Goal: Information Seeking & Learning: Find specific fact

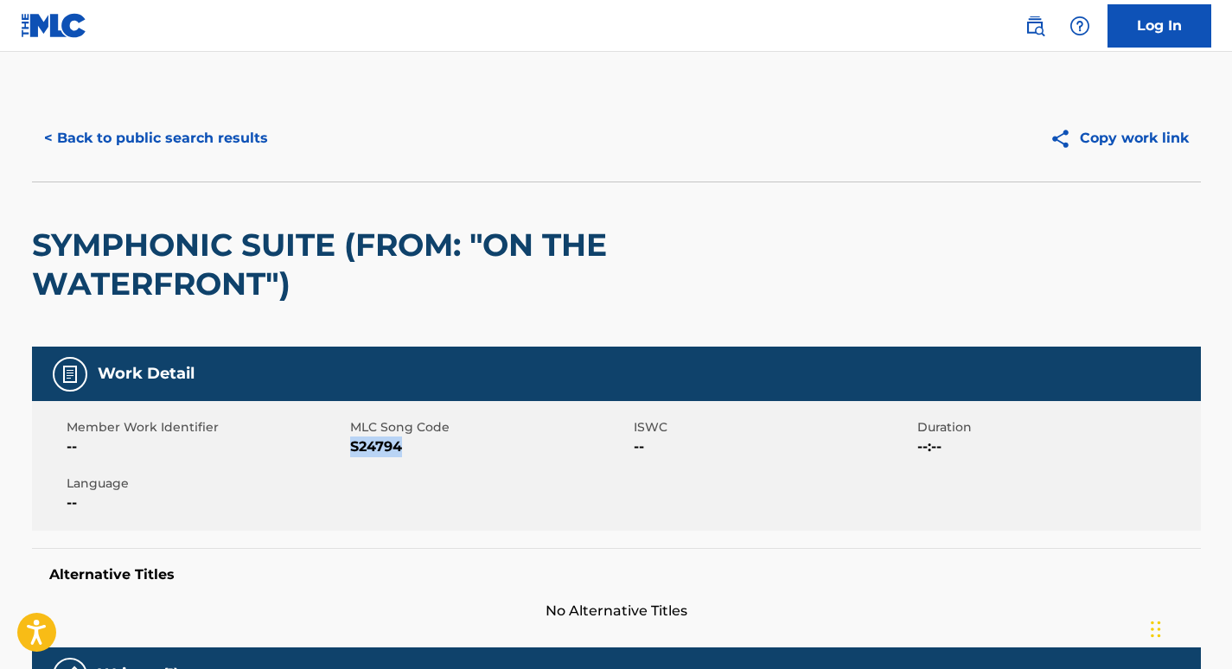
click at [175, 148] on button "< Back to public search results" at bounding box center [156, 138] width 248 height 43
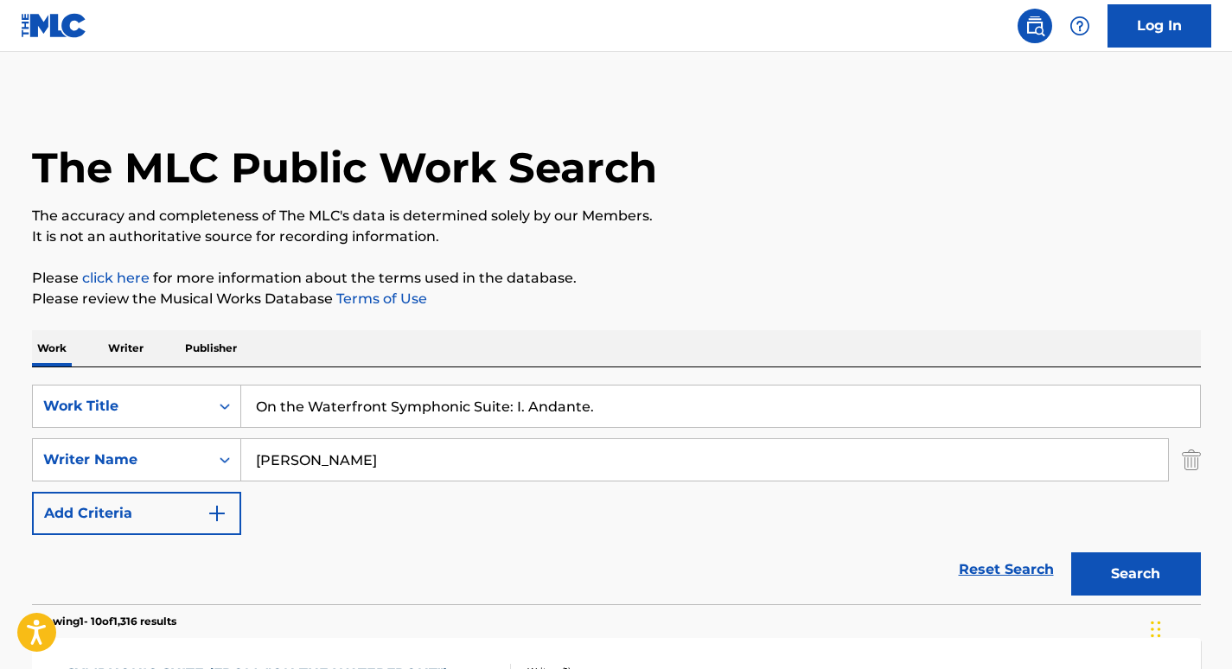
click at [365, 405] on input "On the Waterfront Symphonic Suite: I. Andante." at bounding box center [720, 406] width 959 height 41
click at [509, 409] on input "On the Waterfront Symphonic Suite: I. Andante." at bounding box center [720, 406] width 959 height 41
drag, startPoint x: 528, startPoint y: 406, endPoint x: 247, endPoint y: 410, distance: 281.0
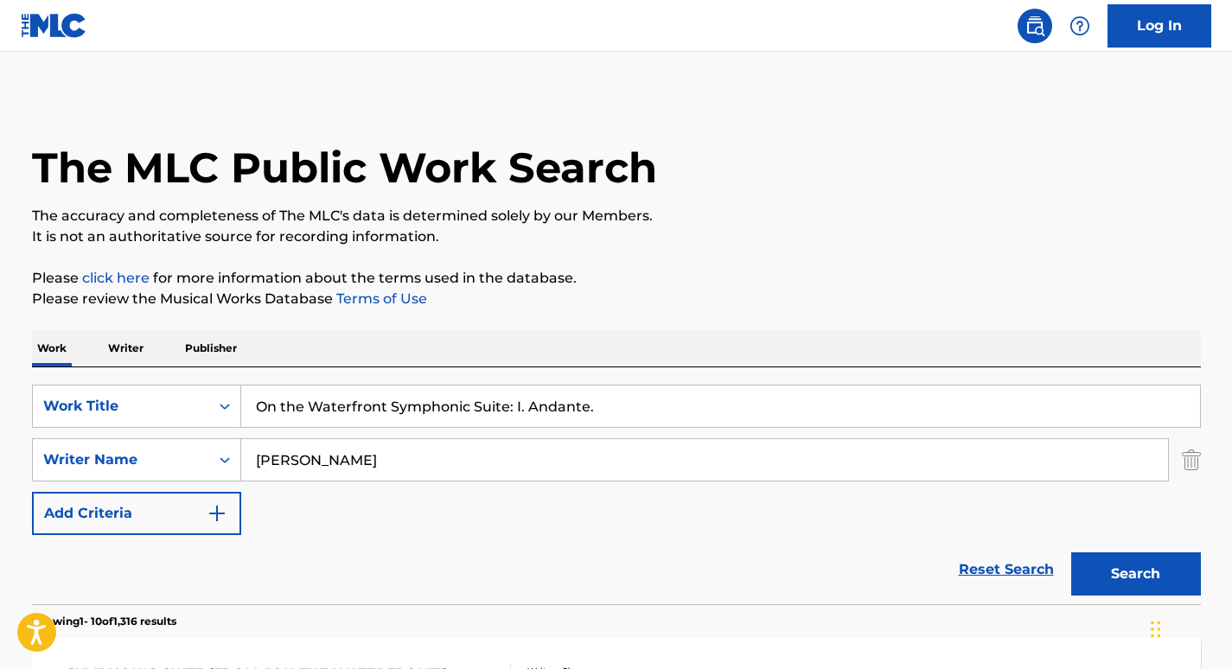
click at [247, 410] on input "On the Waterfront Symphonic Suite: I. Andante." at bounding box center [720, 406] width 959 height 41
click at [413, 411] on input "Andante." at bounding box center [720, 406] width 959 height 41
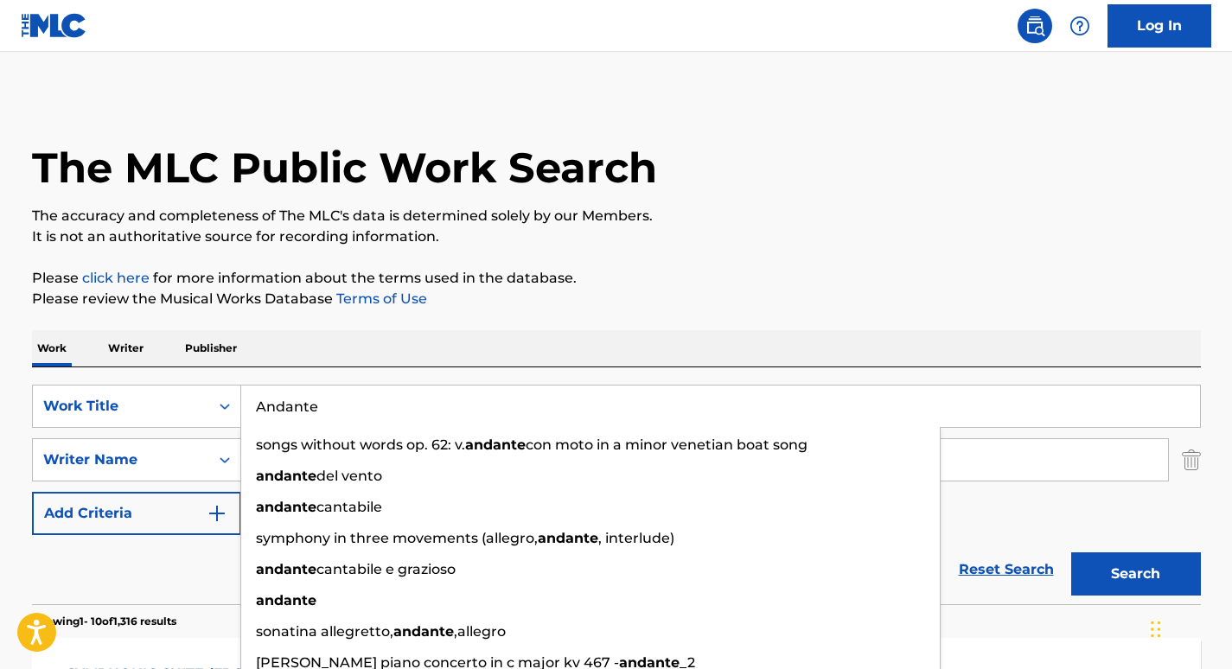
type input "Andante"
click at [173, 582] on div "Reset Search Search" at bounding box center [616, 569] width 1169 height 69
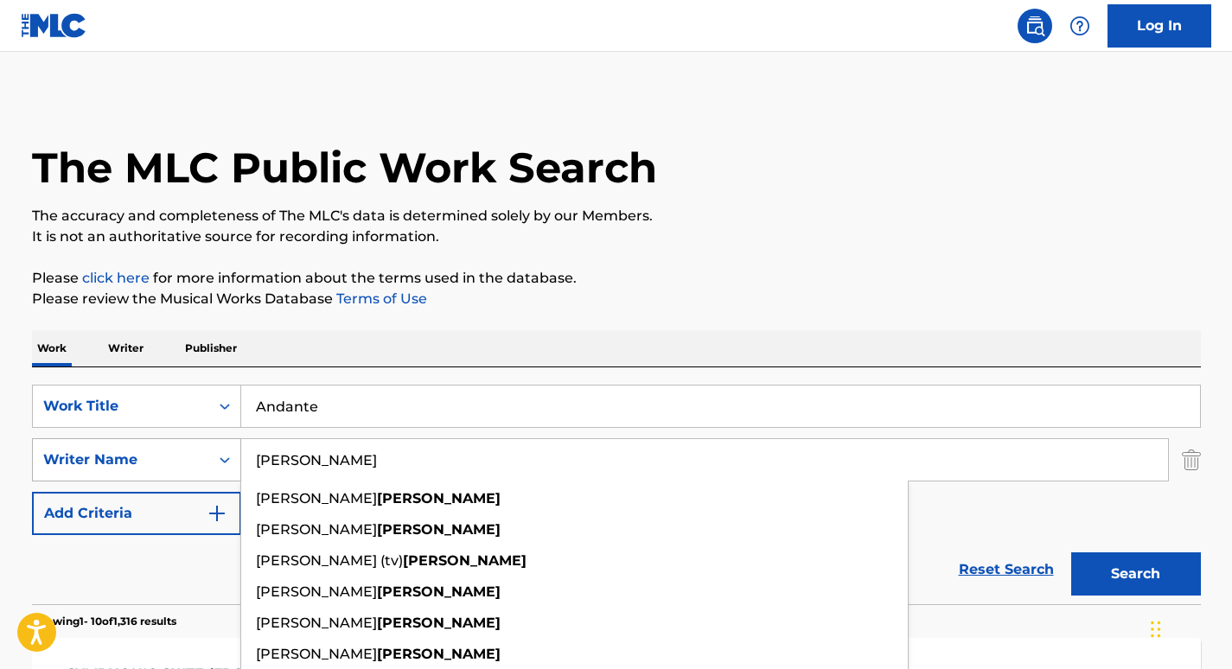
drag, startPoint x: 332, startPoint y: 473, endPoint x: 220, endPoint y: 473, distance: 111.5
click at [220, 473] on div "SearchWithCriteriaf1adc70b-f58d-4edb-992a-9a6c675f11c6 Writer Name [PERSON_NAME…" at bounding box center [616, 459] width 1169 height 43
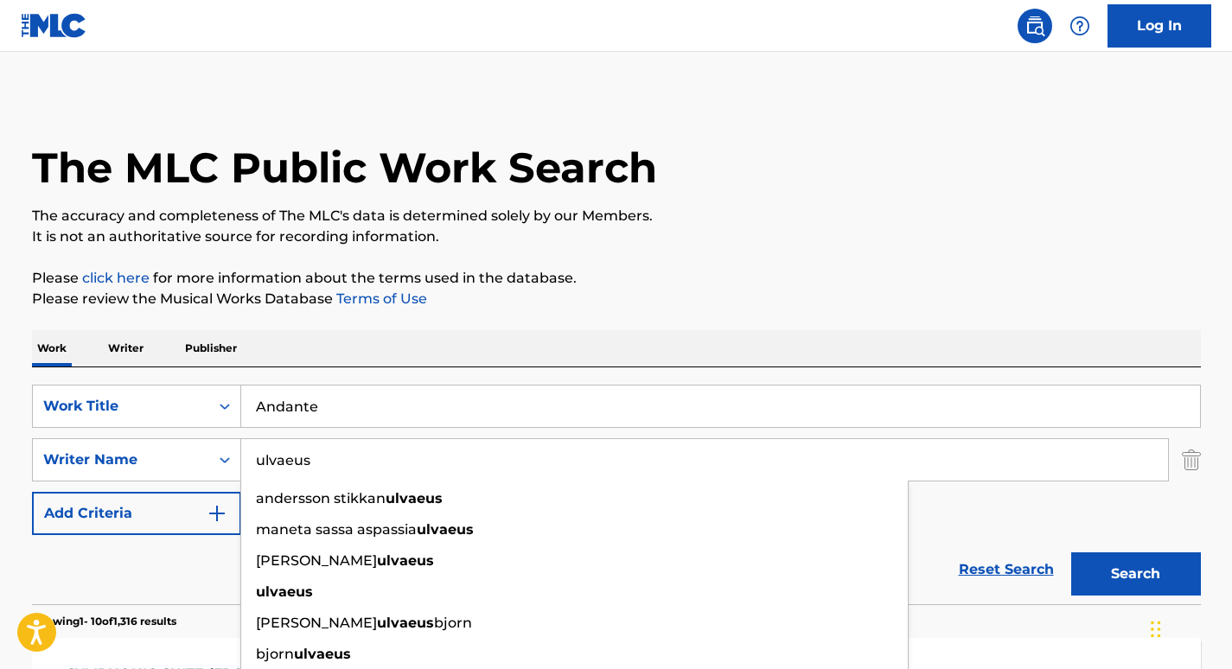
click at [1071, 552] on button "Search" at bounding box center [1136, 573] width 130 height 43
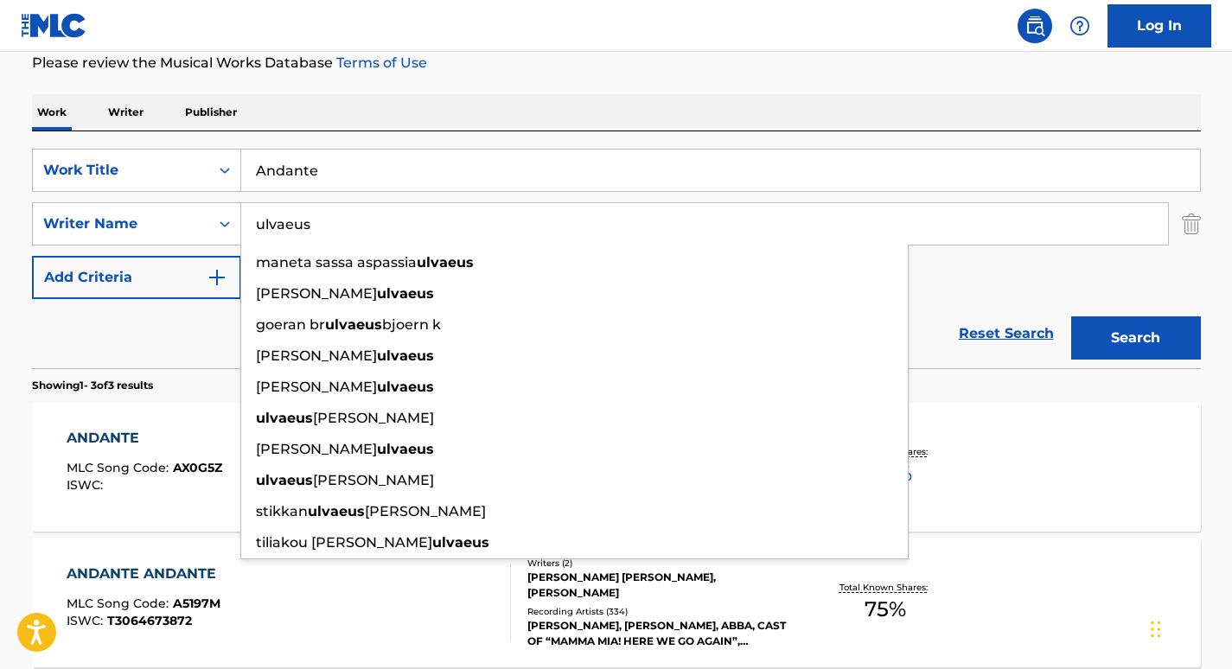
scroll to position [156, 0]
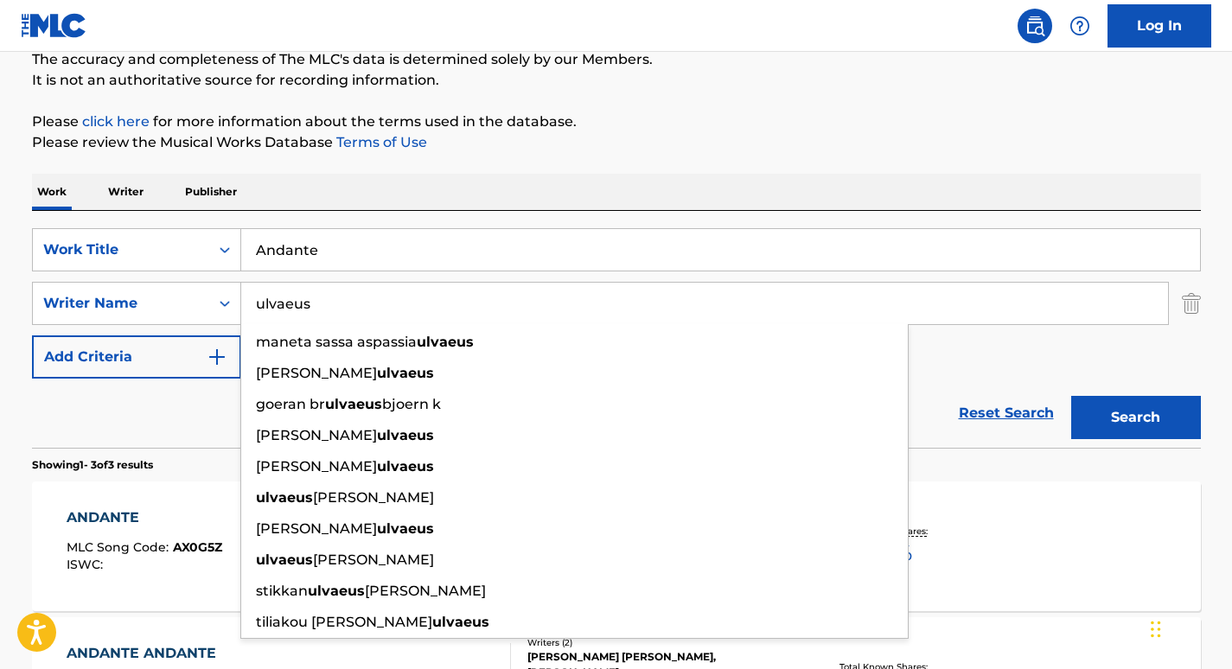
click at [364, 294] on input "ulvaeus" at bounding box center [704, 303] width 927 height 41
paste input "U"
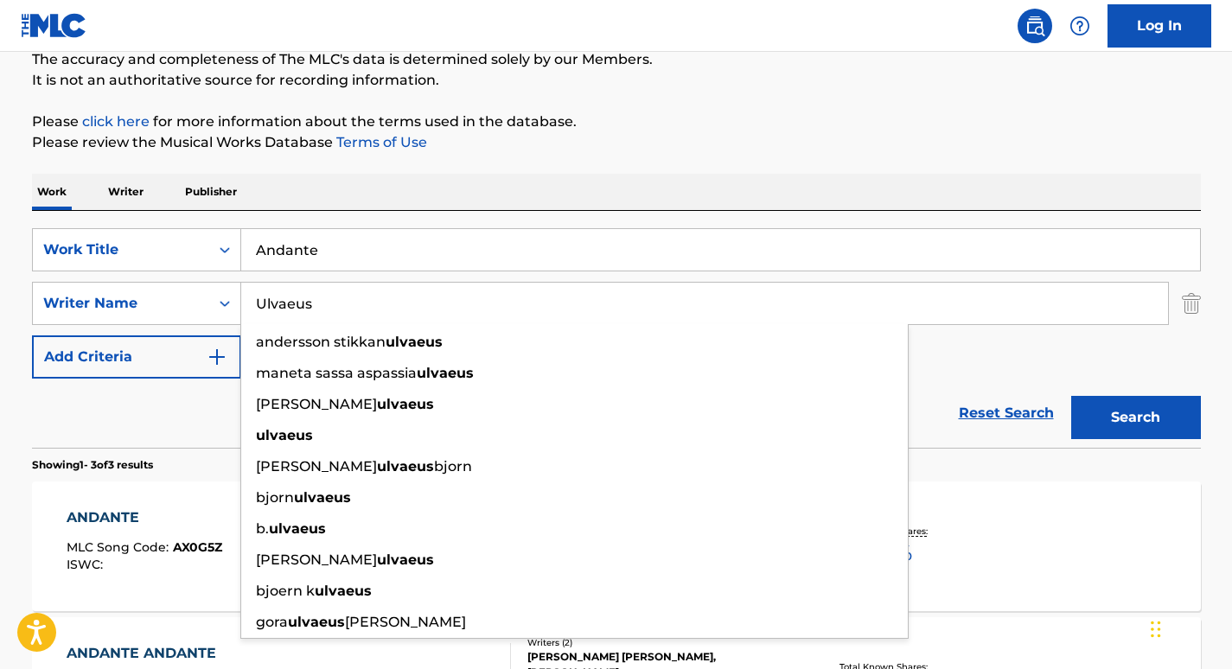
click at [1071, 396] on button "Search" at bounding box center [1136, 417] width 130 height 43
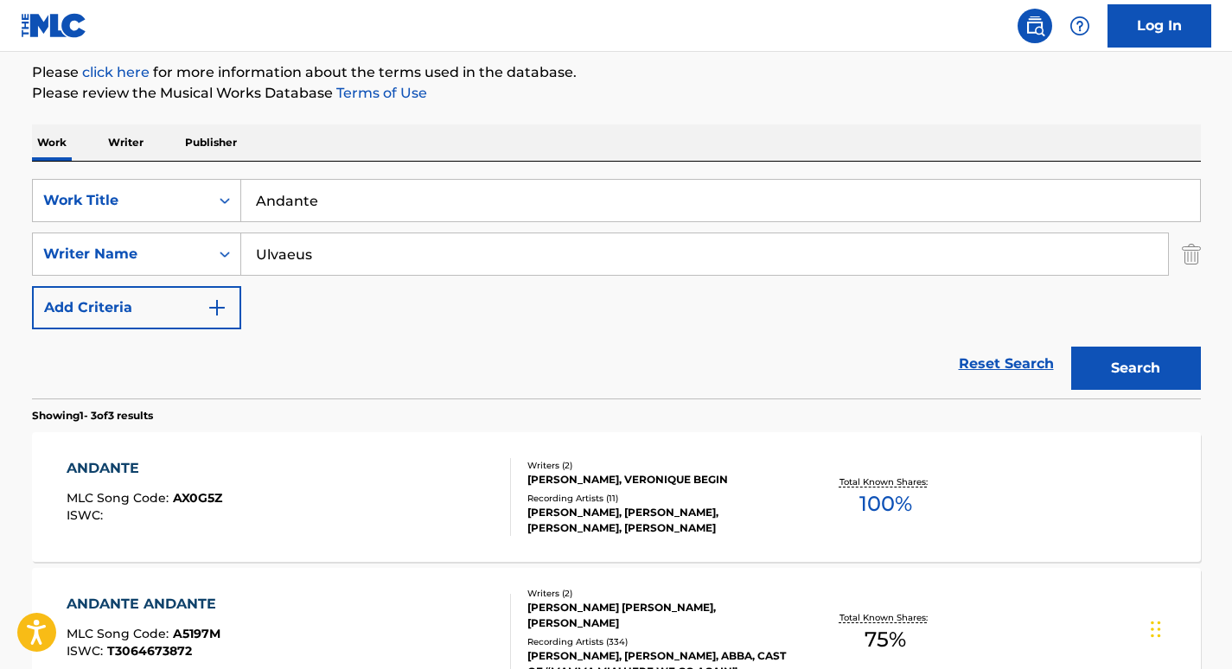
scroll to position [207, 0]
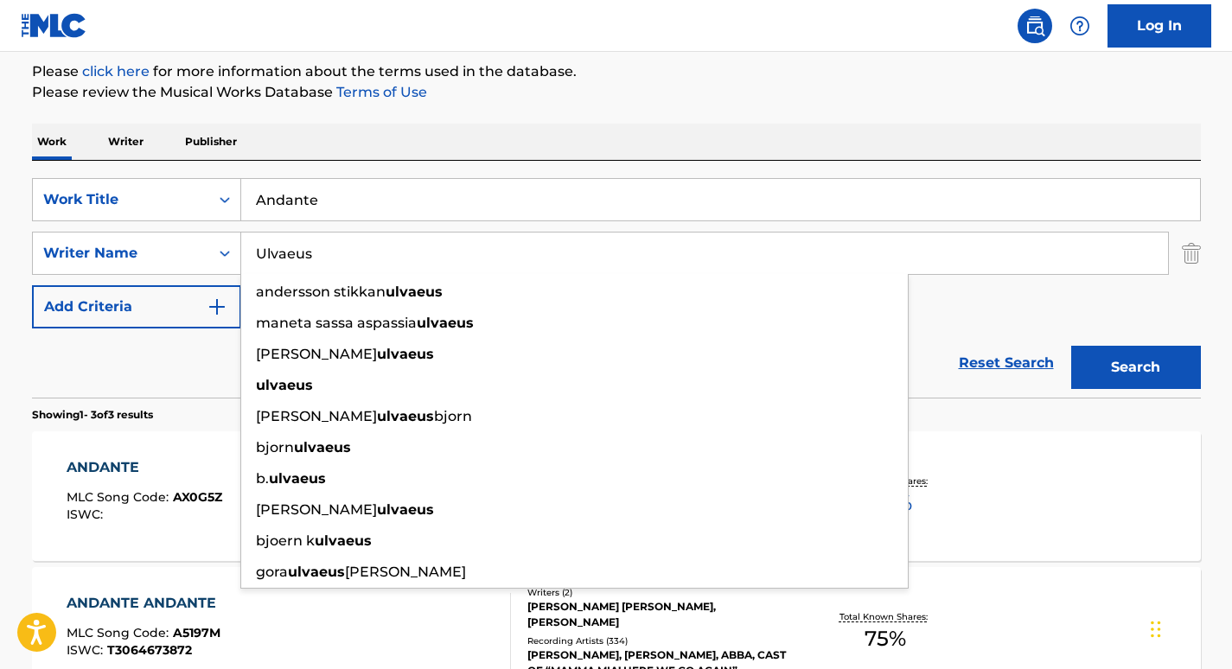
click at [306, 252] on input "Ulvaeus" at bounding box center [704, 253] width 927 height 41
paste input "[PERSON_NAME]"
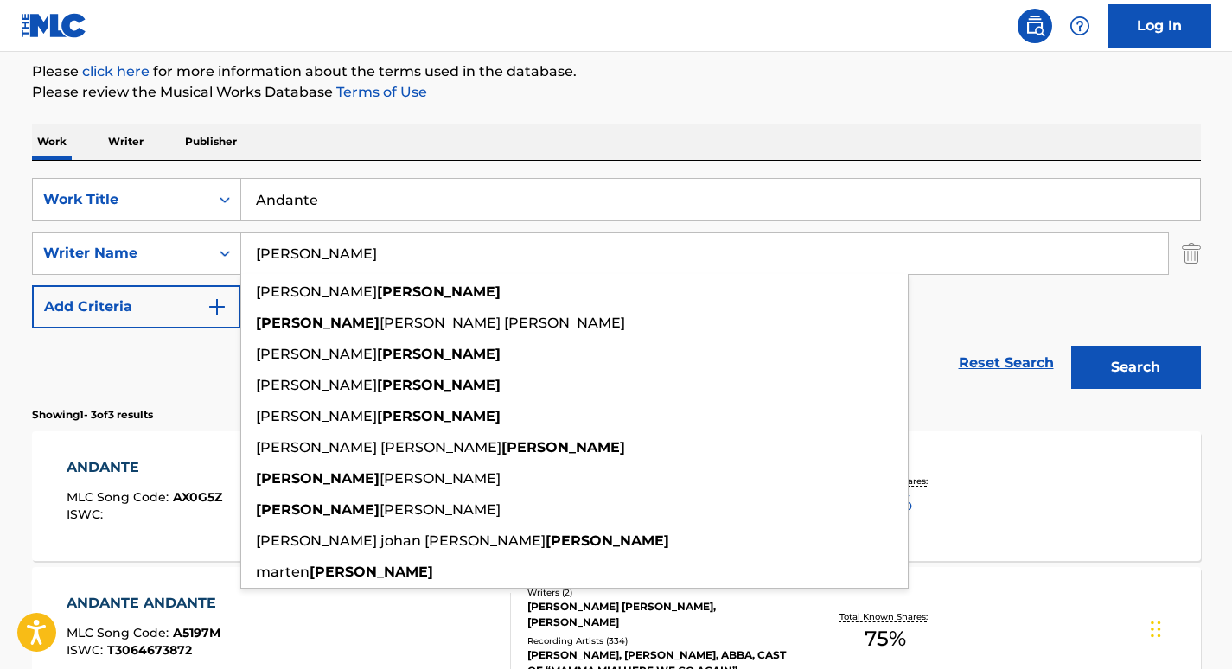
type input "[PERSON_NAME]"
click at [1071, 346] on button "Search" at bounding box center [1136, 367] width 130 height 43
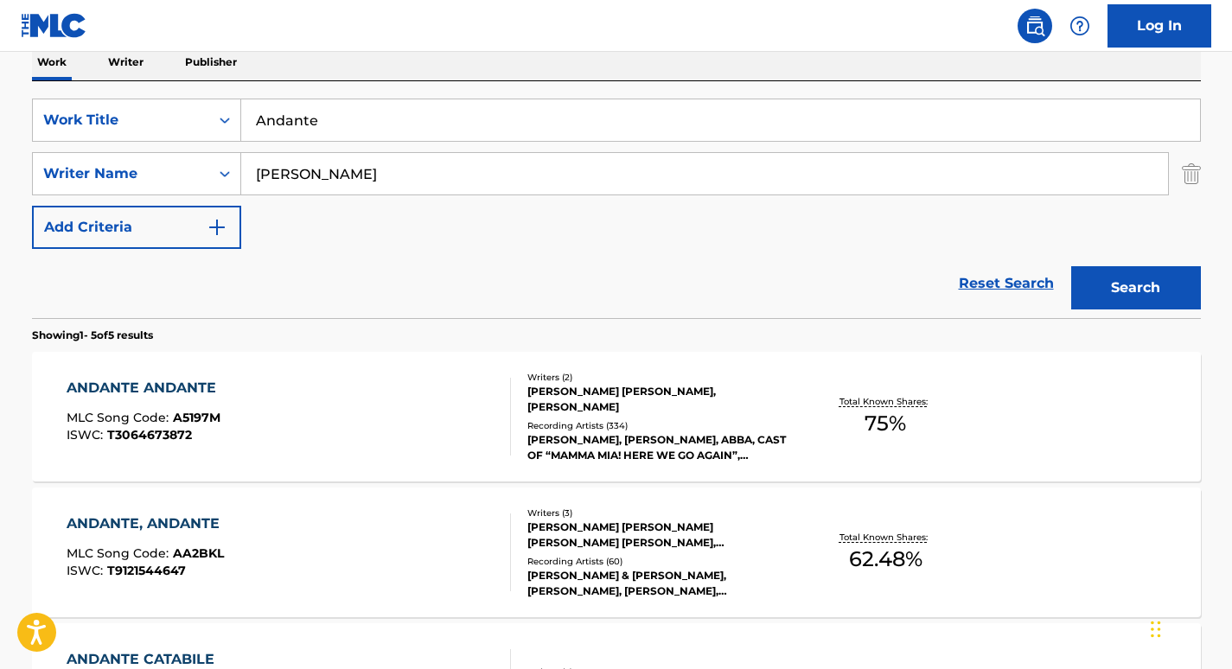
scroll to position [287, 0]
click at [183, 389] on div "ANDANTE ANDANTE" at bounding box center [146, 387] width 158 height 21
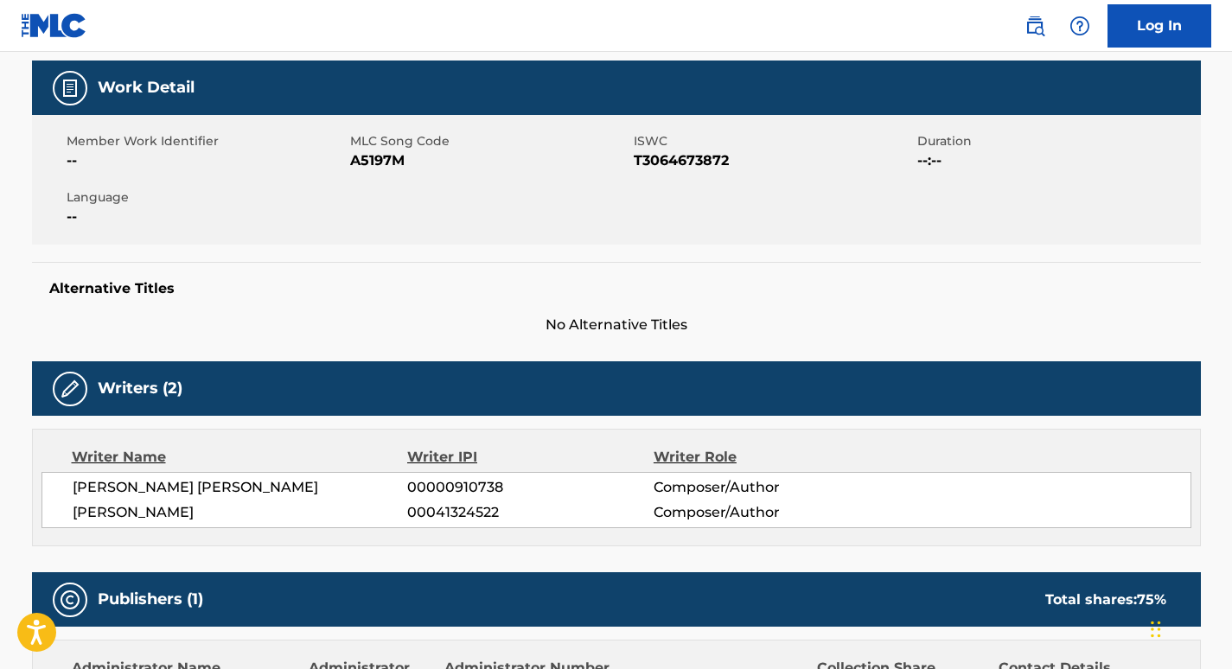
scroll to position [258, 0]
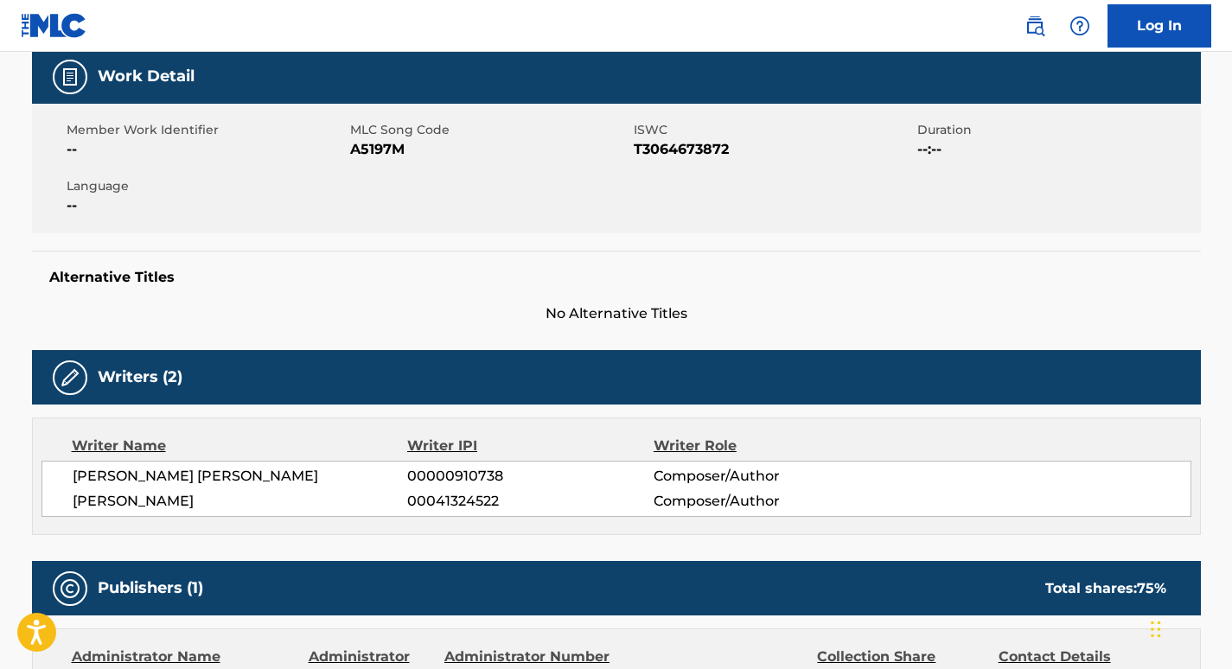
click at [379, 149] on span "A5197M" at bounding box center [489, 149] width 279 height 21
copy span "A5197M"
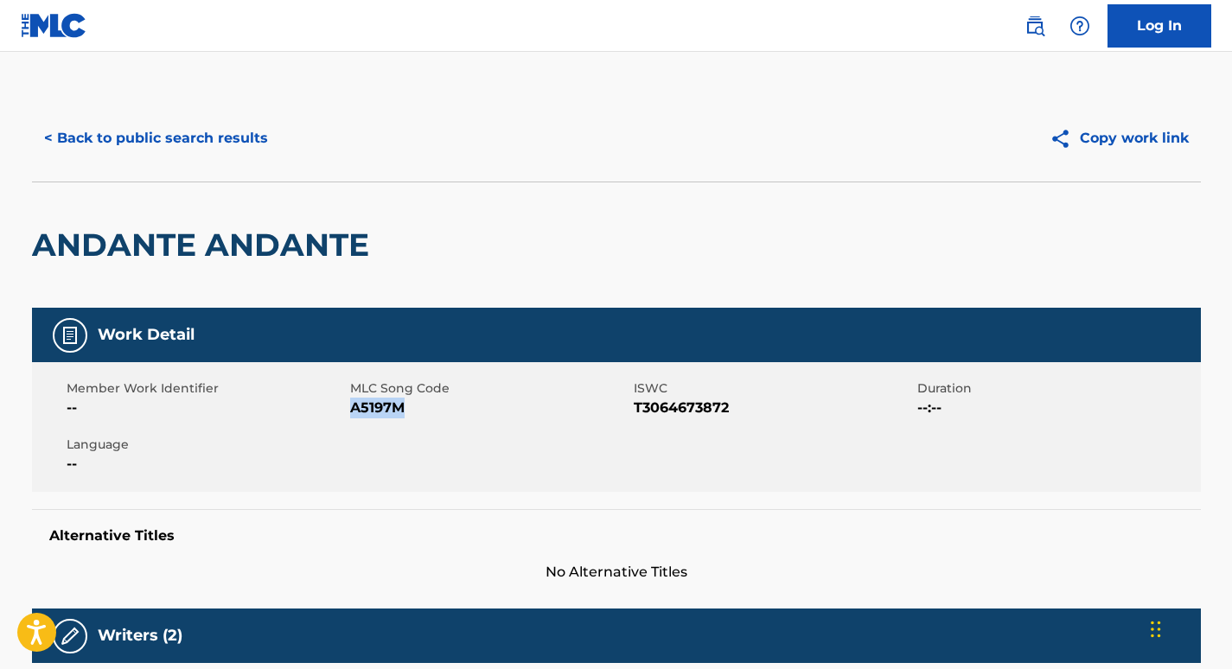
click at [169, 133] on button "< Back to public search results" at bounding box center [156, 138] width 248 height 43
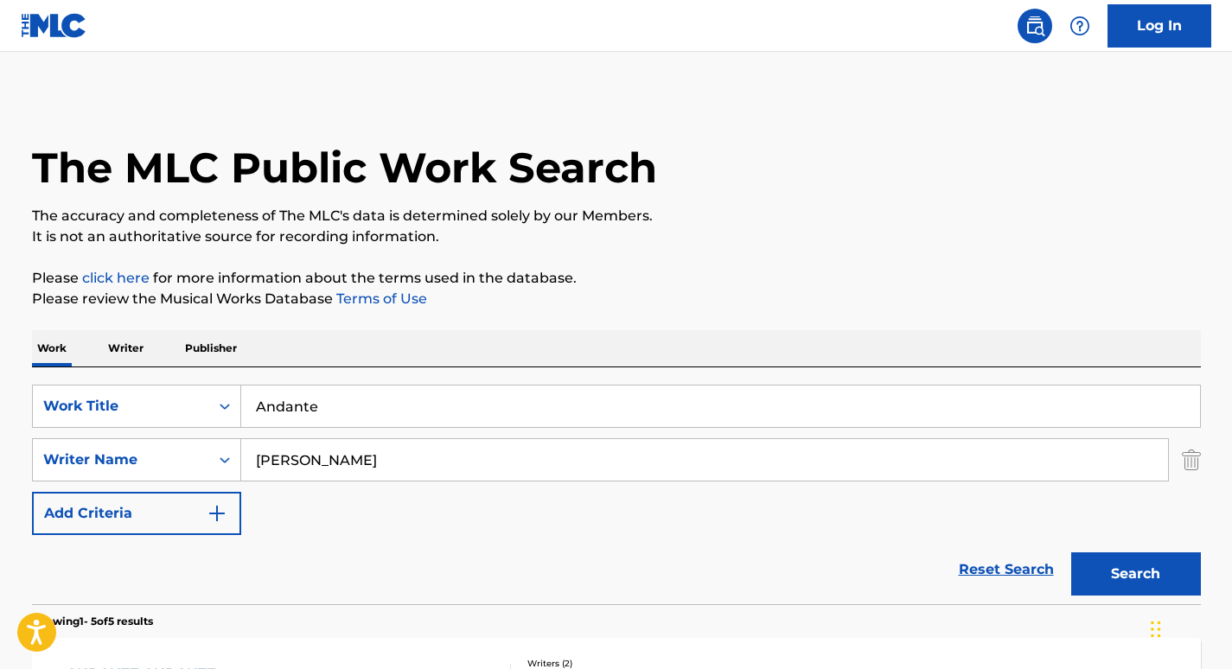
scroll to position [287, 0]
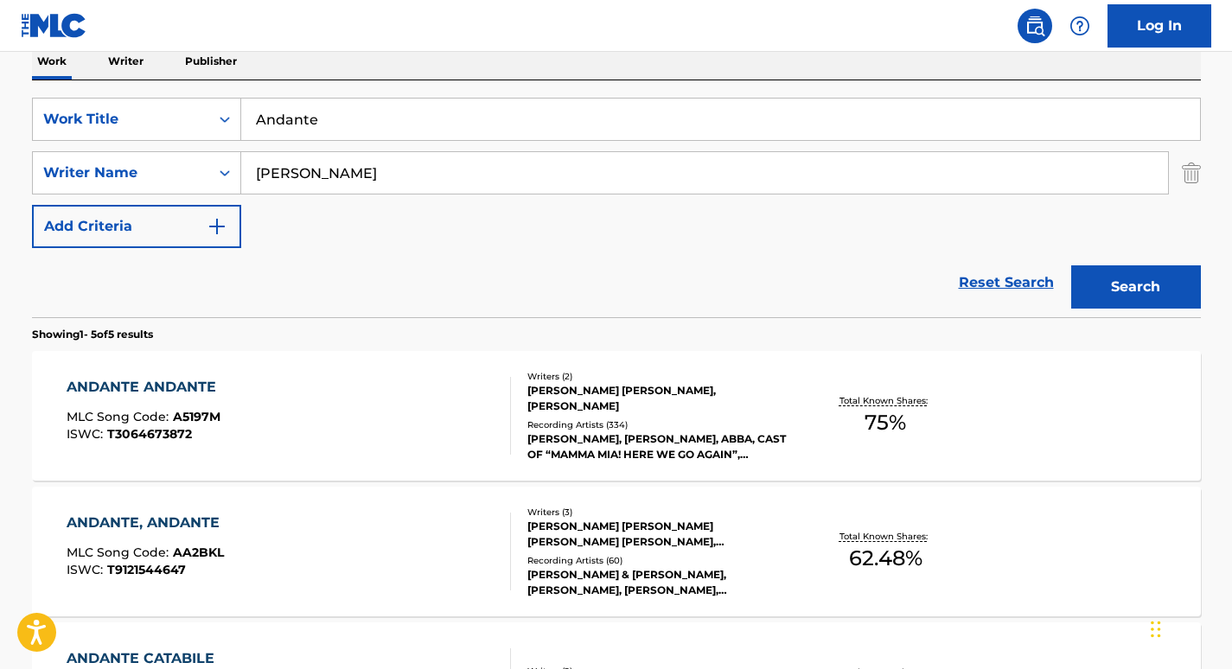
click at [316, 124] on input "Andante" at bounding box center [720, 119] width 959 height 41
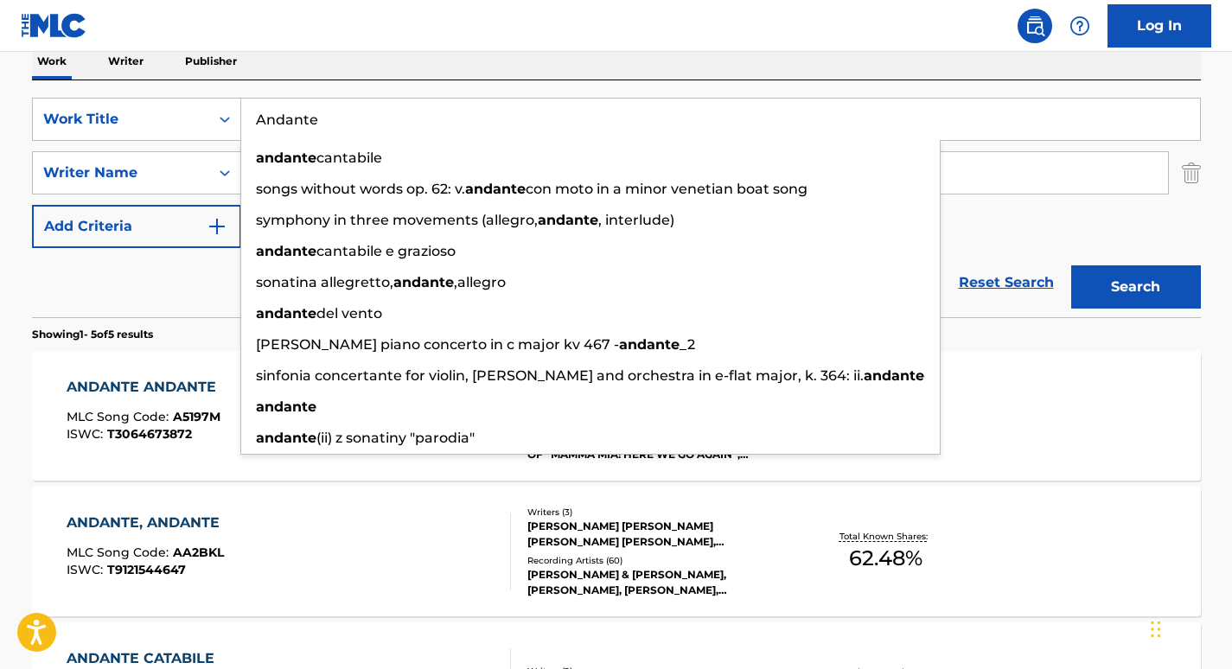
click at [316, 124] on input "Andante" at bounding box center [720, 119] width 959 height 41
paste input "[PERSON_NAME] Wak"
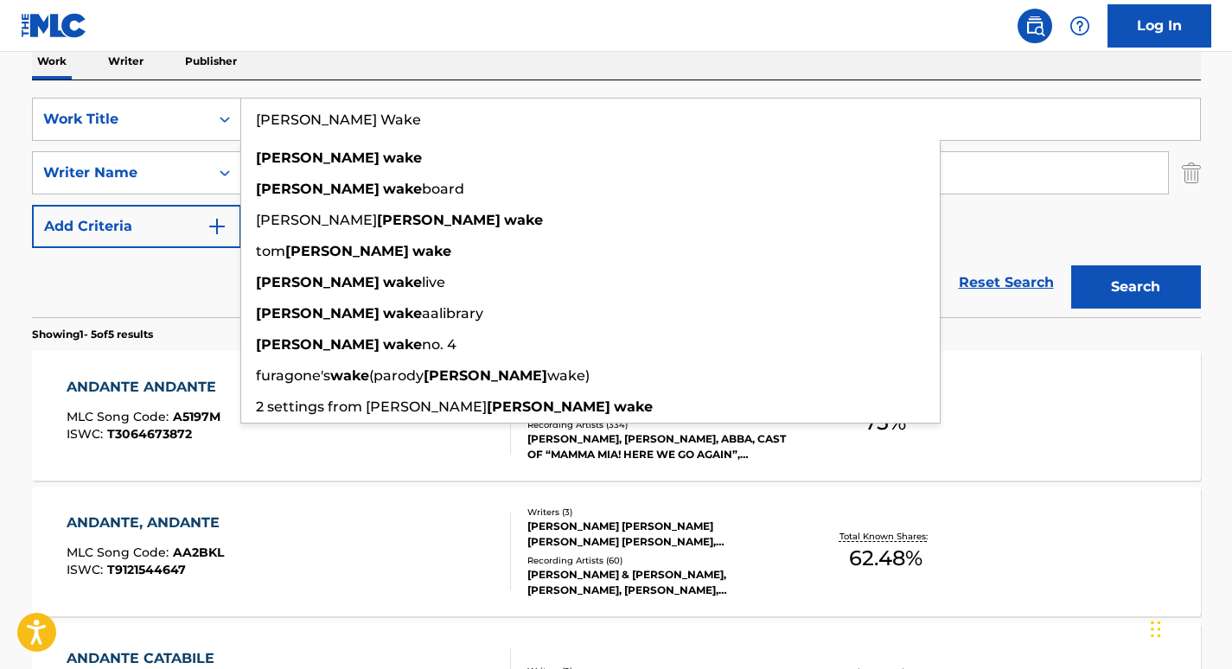
type input "[PERSON_NAME] Wake"
click at [141, 265] on div "Reset Search Search" at bounding box center [616, 282] width 1169 height 69
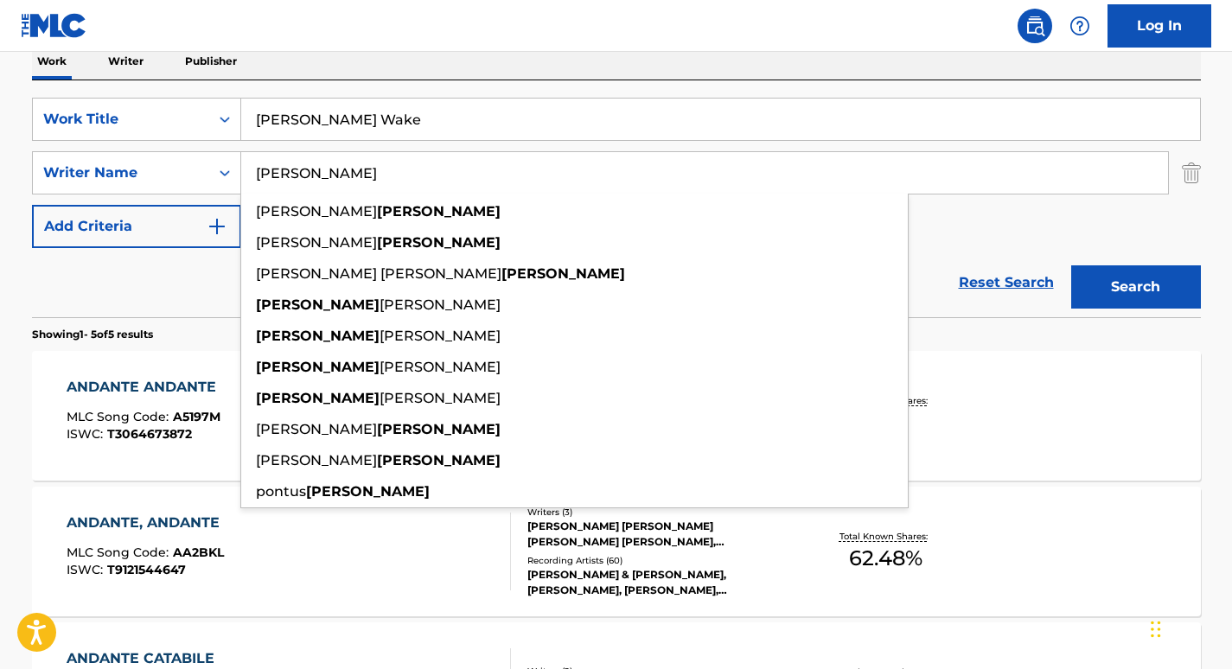
click at [300, 166] on input "[PERSON_NAME]" at bounding box center [704, 172] width 927 height 41
paste input "Sheaha"
click at [1071, 265] on button "Search" at bounding box center [1136, 286] width 130 height 43
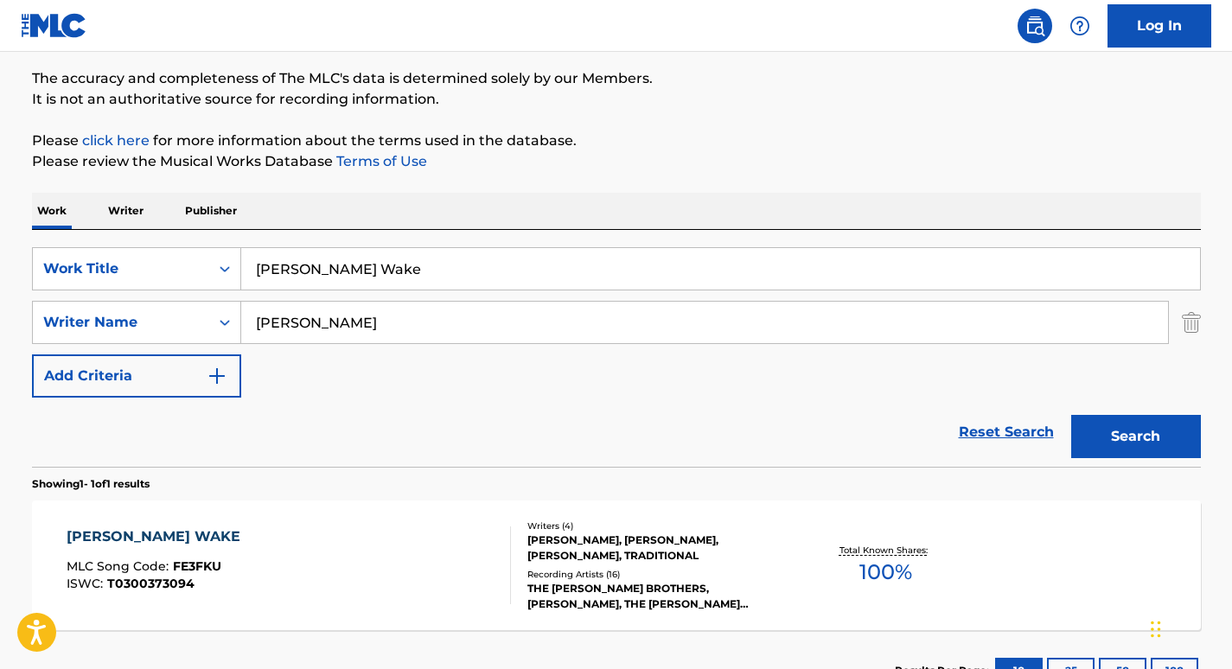
scroll to position [271, 0]
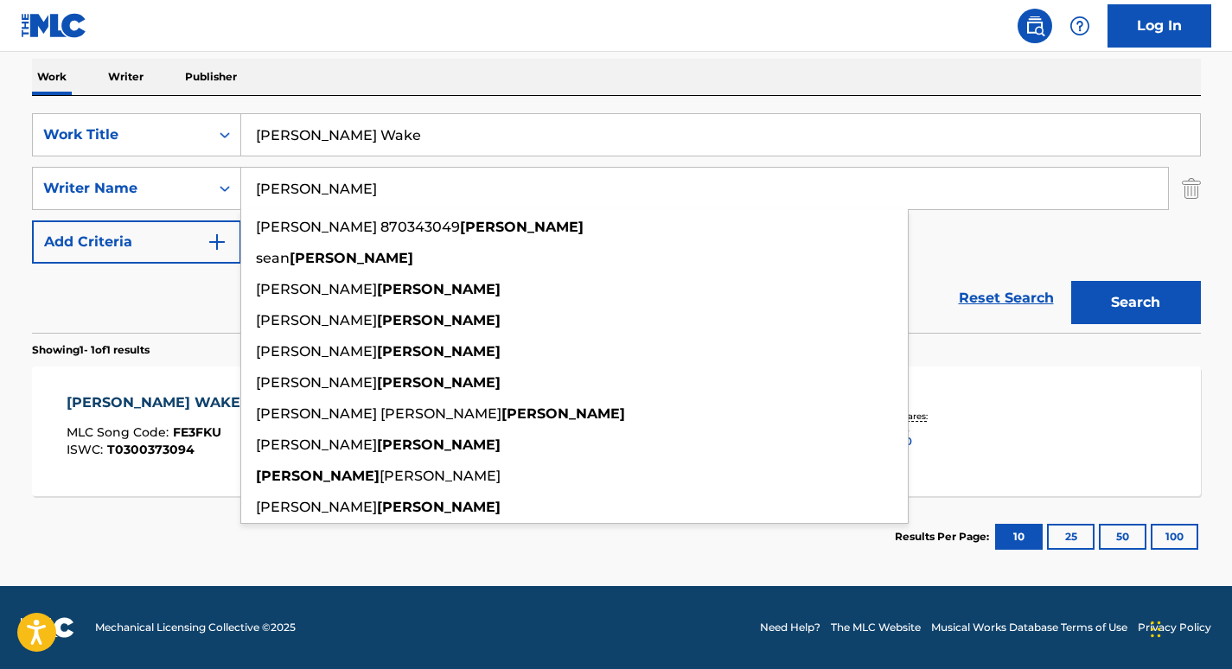
click at [316, 188] on input "[PERSON_NAME]" at bounding box center [704, 188] width 927 height 41
paste input "Bourke"
type input "Bourke"
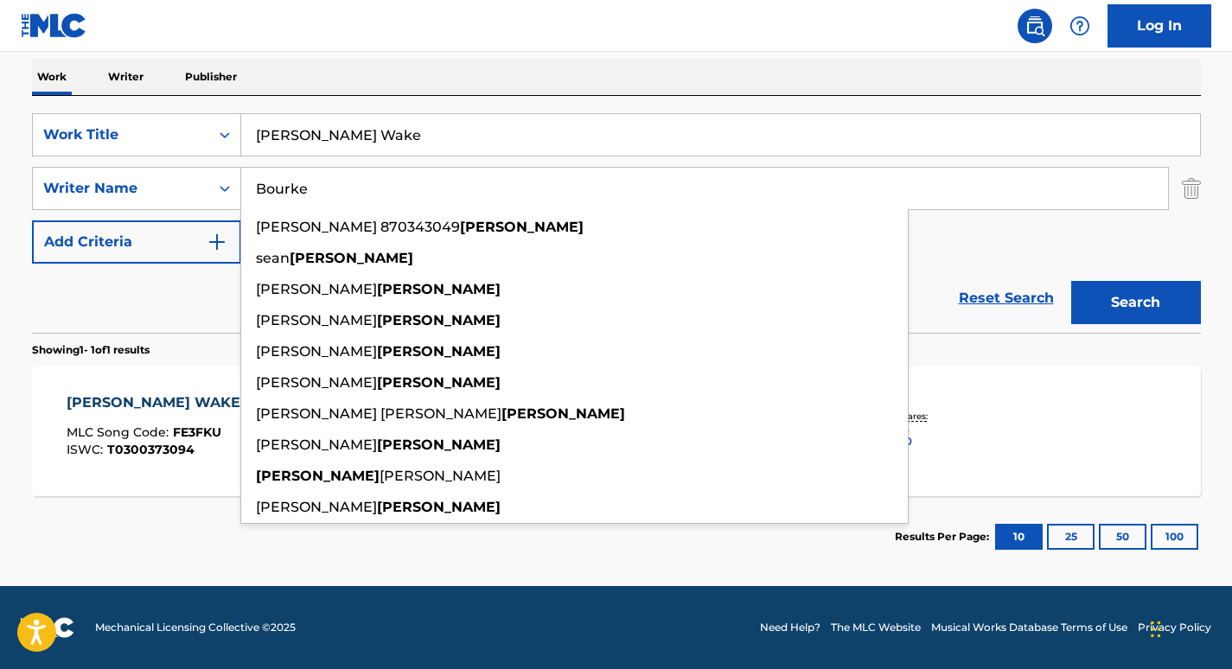
click at [1071, 281] on button "Search" at bounding box center [1136, 302] width 130 height 43
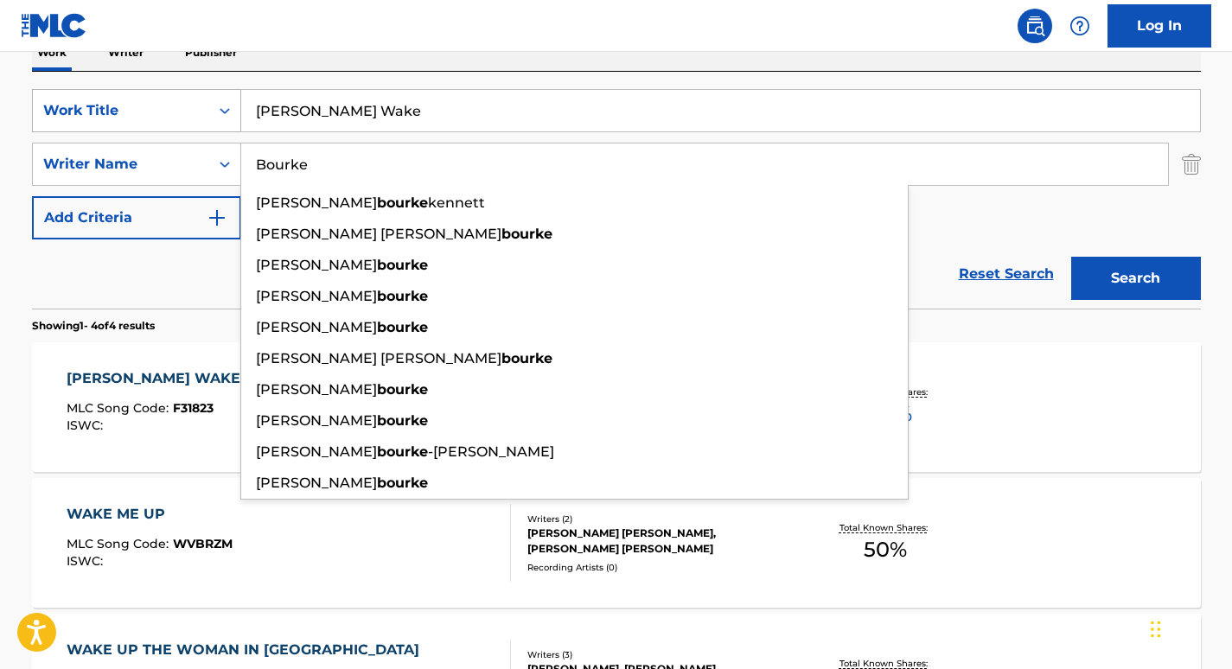
scroll to position [295, 0]
click at [200, 112] on div "Work Title" at bounding box center [121, 111] width 176 height 33
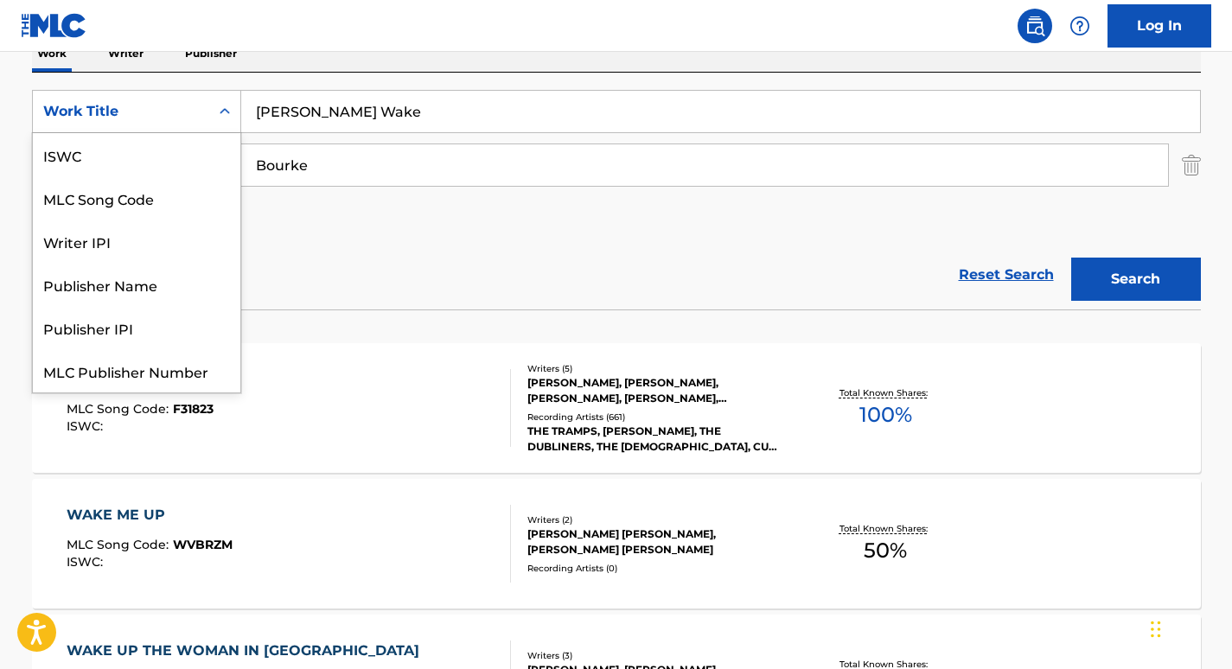
scroll to position [43, 0]
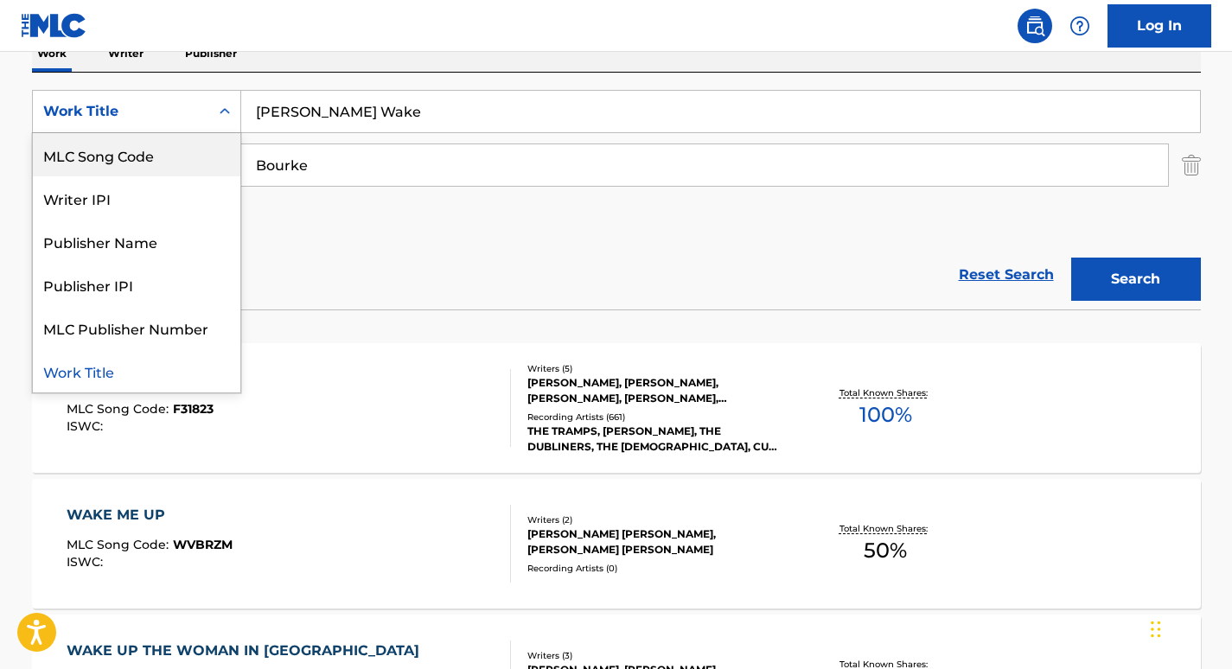
click at [172, 155] on div "MLC Song Code" at bounding box center [136, 154] width 207 height 43
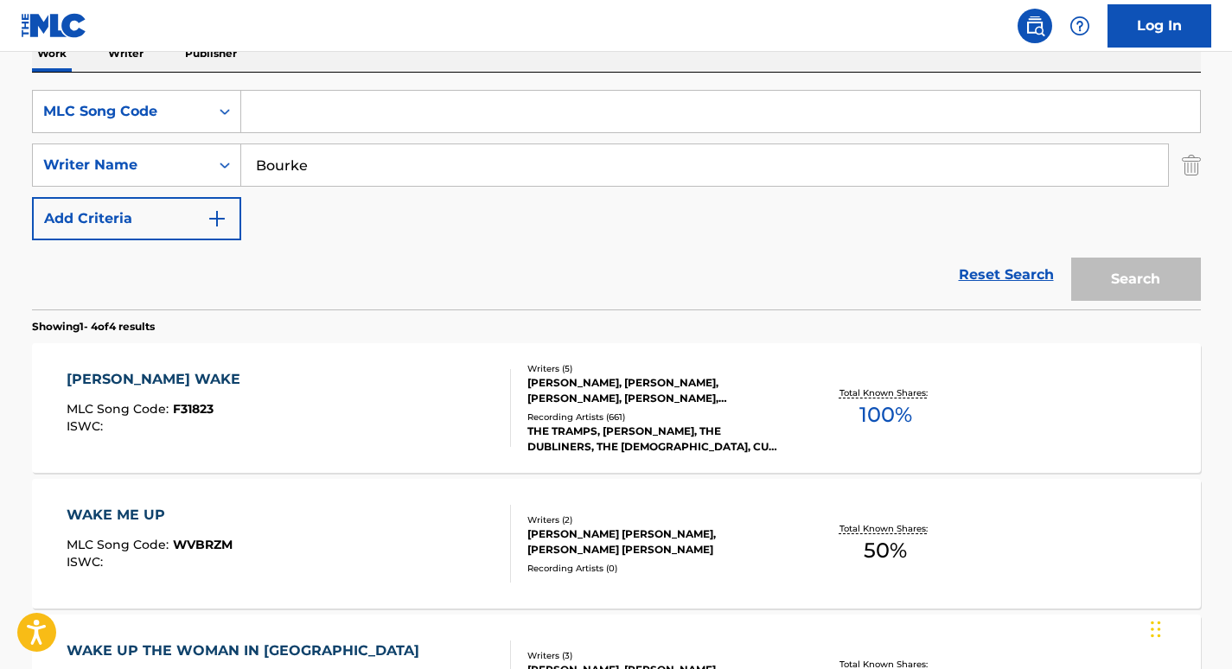
click at [292, 115] on input "Search Form" at bounding box center [720, 111] width 959 height 41
paste input "F31961"
type input "F31961"
click at [1199, 179] on img "Search Form" at bounding box center [1191, 164] width 19 height 43
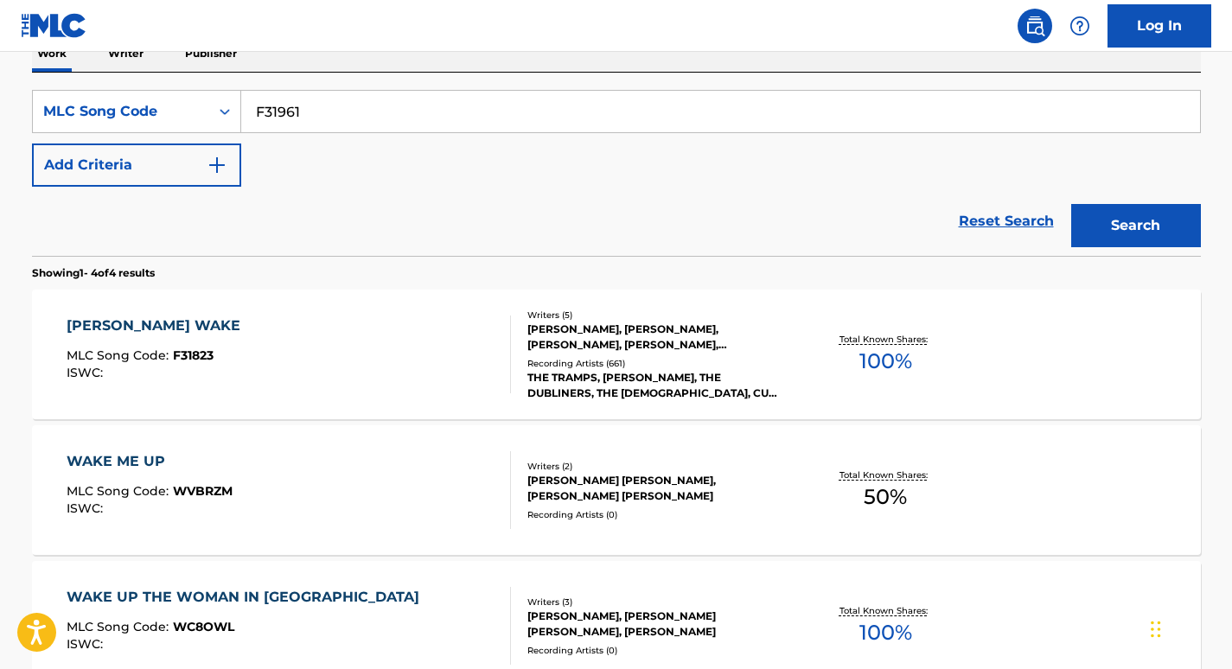
click at [1142, 222] on button "Search" at bounding box center [1136, 225] width 130 height 43
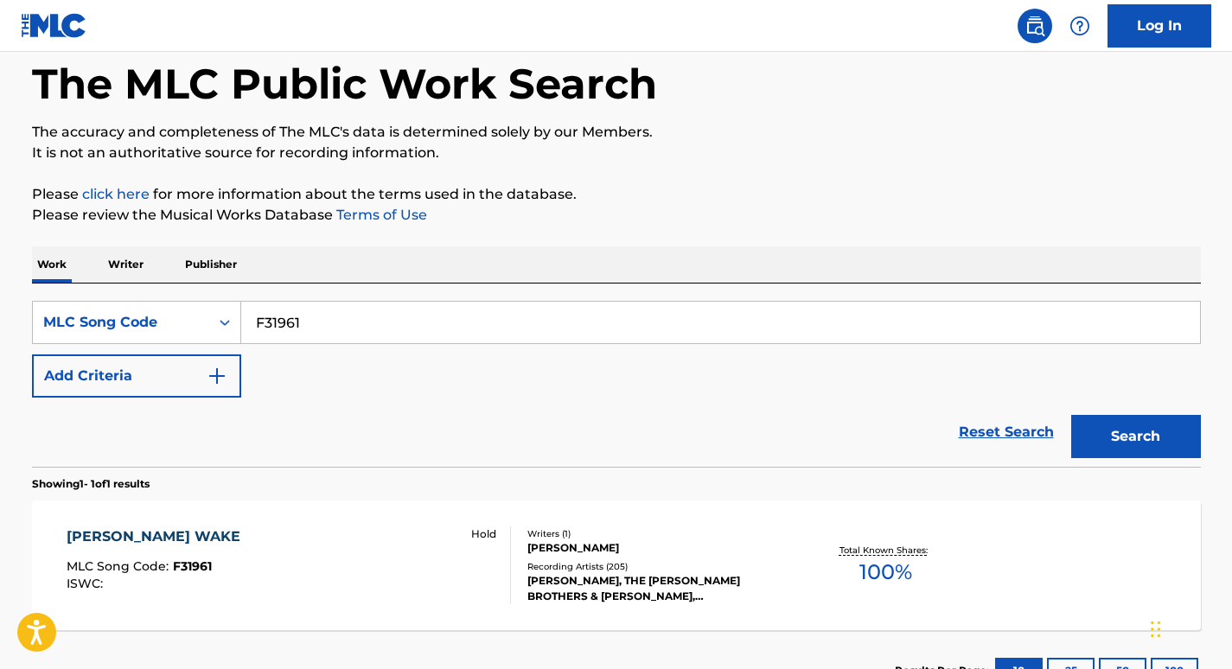
scroll to position [218, 0]
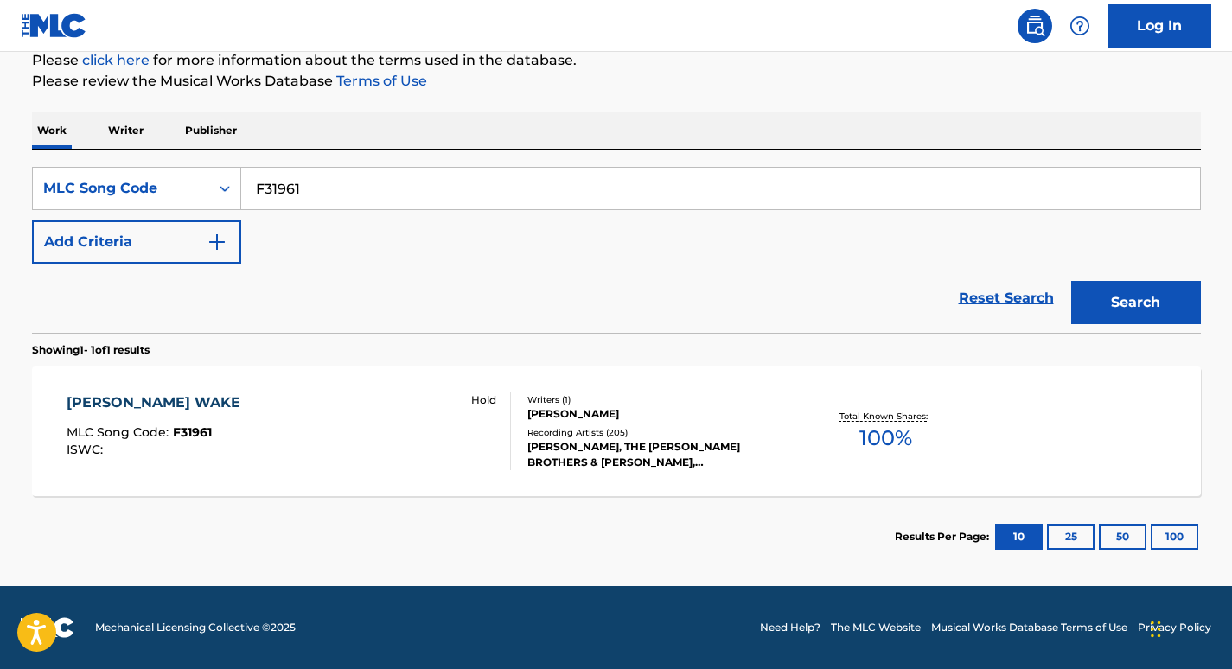
click at [558, 412] on div "[PERSON_NAME]" at bounding box center [657, 414] width 261 height 16
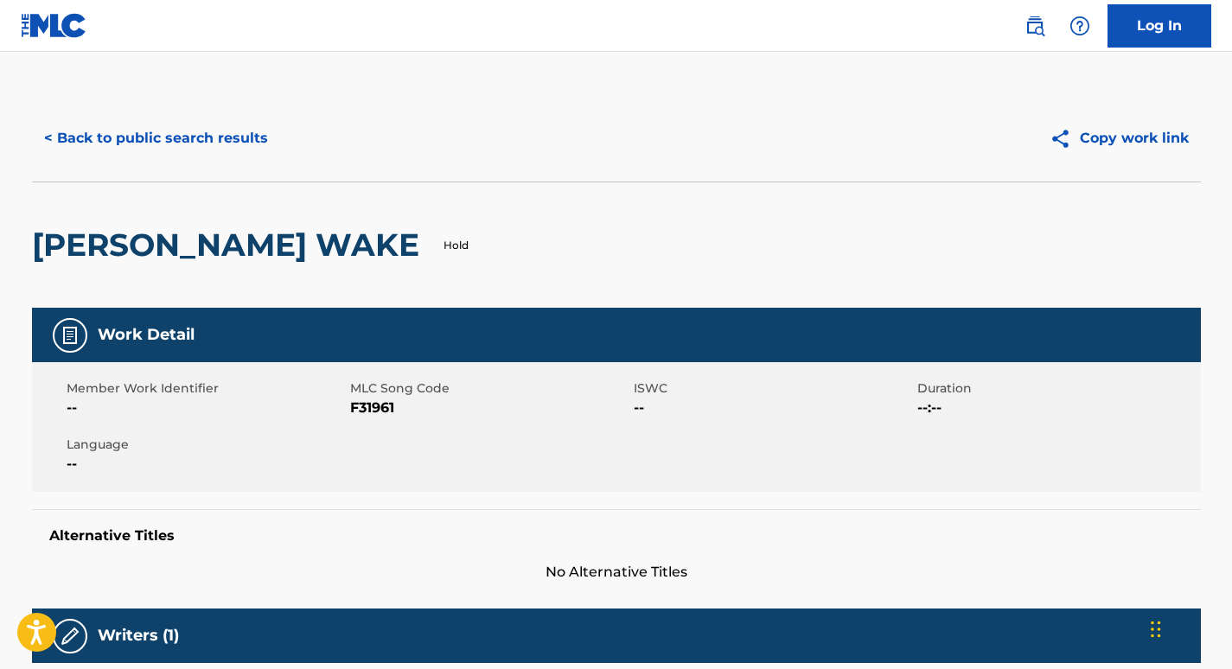
click at [207, 137] on button "< Back to public search results" at bounding box center [156, 138] width 248 height 43
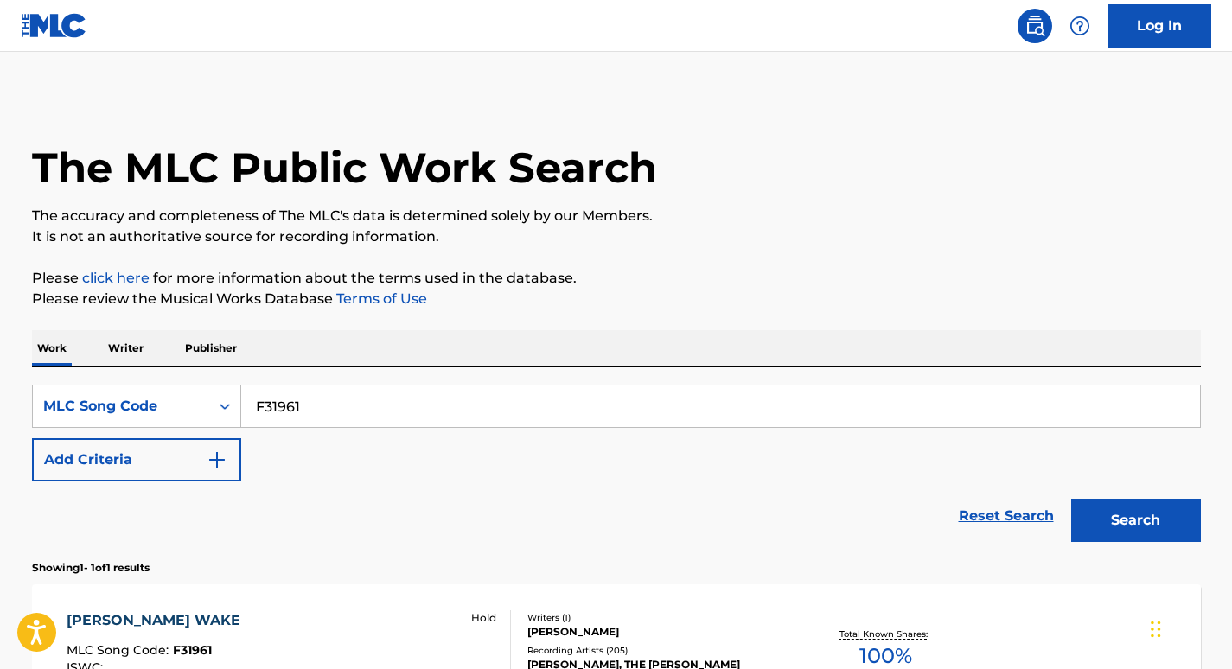
scroll to position [173, 0]
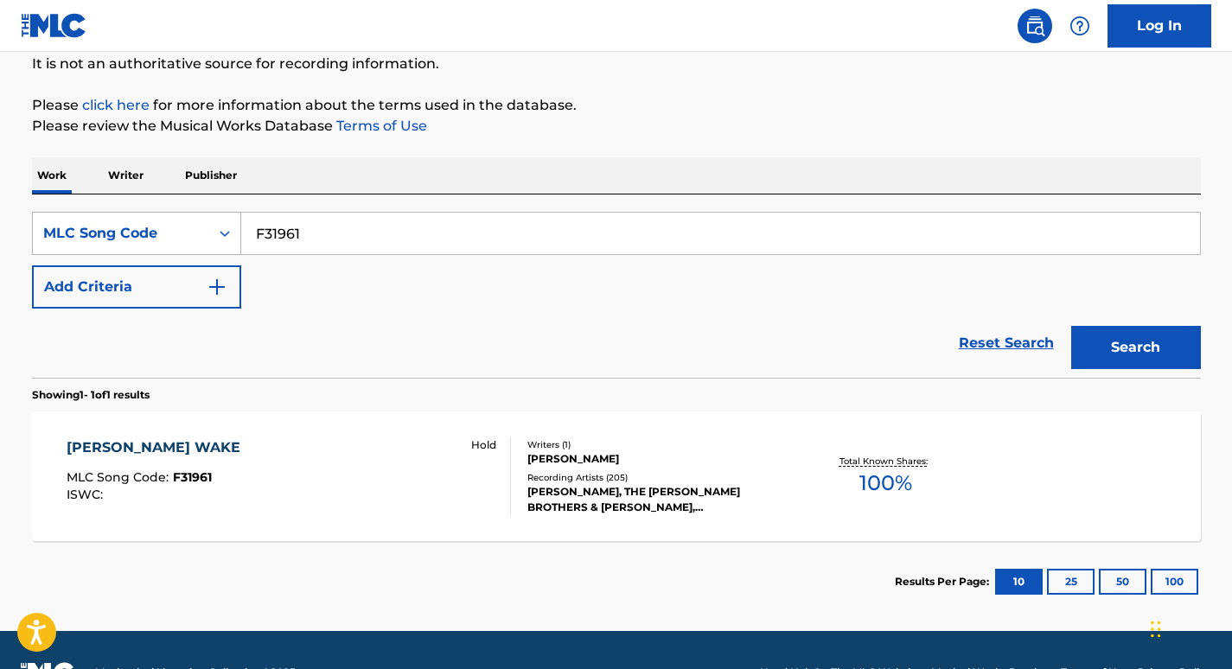
click at [184, 233] on div "MLC Song Code" at bounding box center [121, 233] width 156 height 21
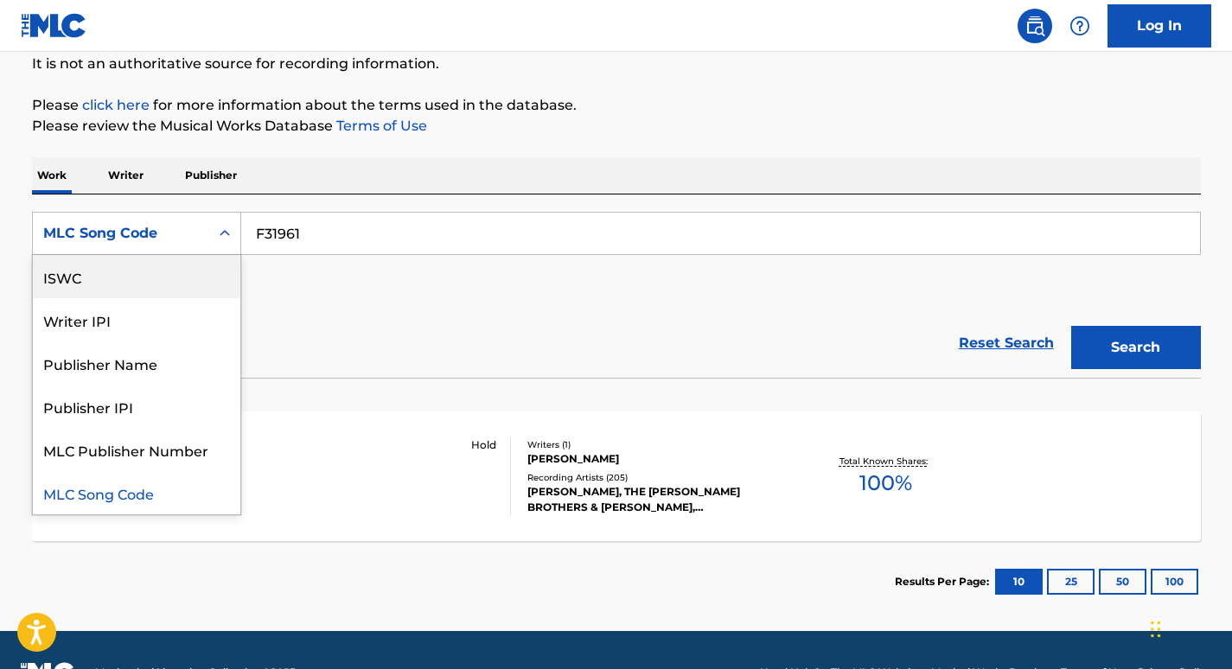
scroll to position [0, 0]
click at [144, 275] on div "Work Title" at bounding box center [136, 276] width 207 height 43
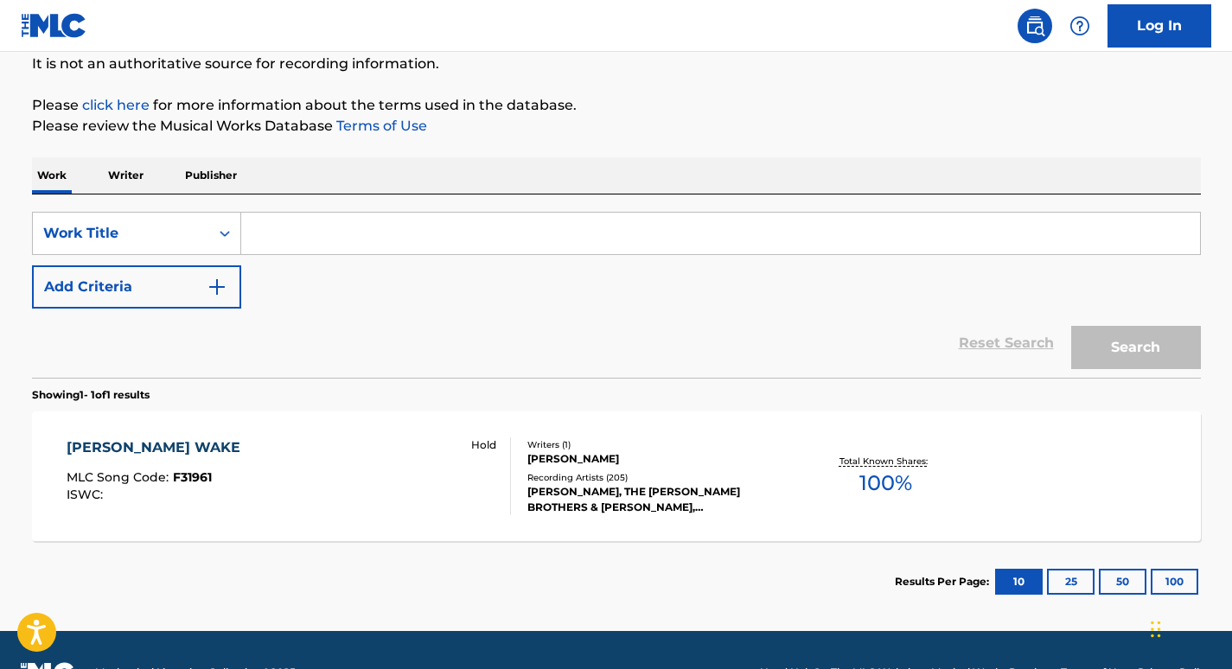
click at [185, 290] on button "Add Criteria" at bounding box center [136, 286] width 209 height 43
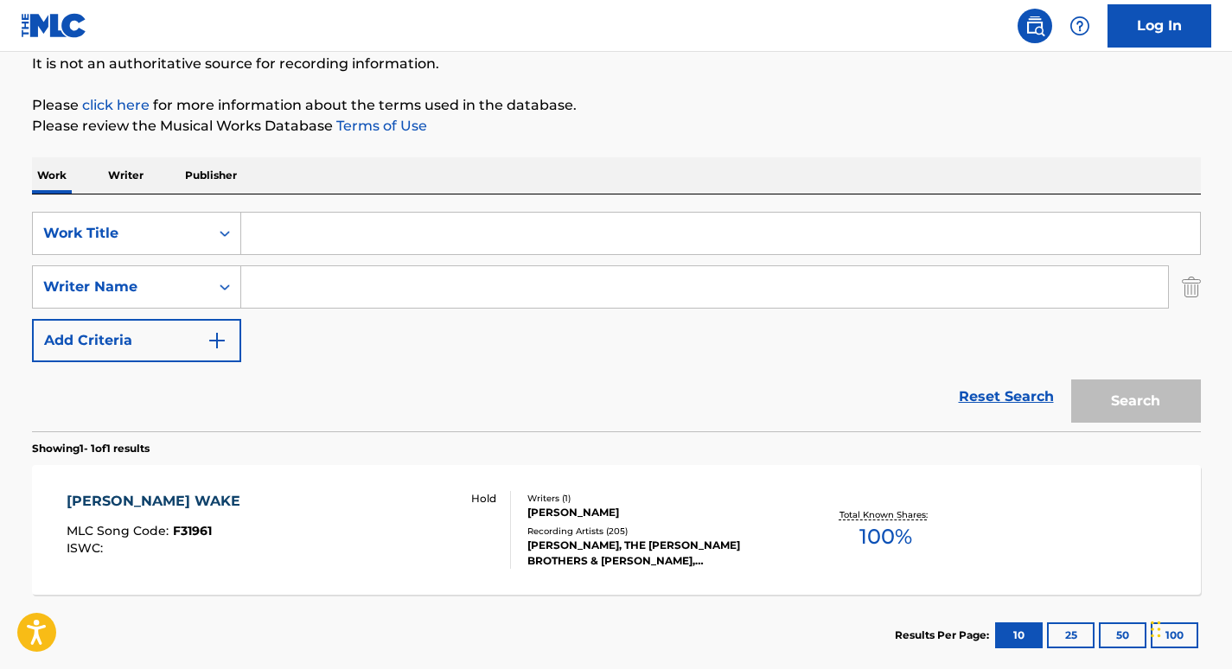
click at [305, 286] on input "Search Form" at bounding box center [704, 286] width 927 height 41
click at [257, 295] on input "Search Form" at bounding box center [704, 286] width 927 height 41
paste input "[PERSON_NAME]"
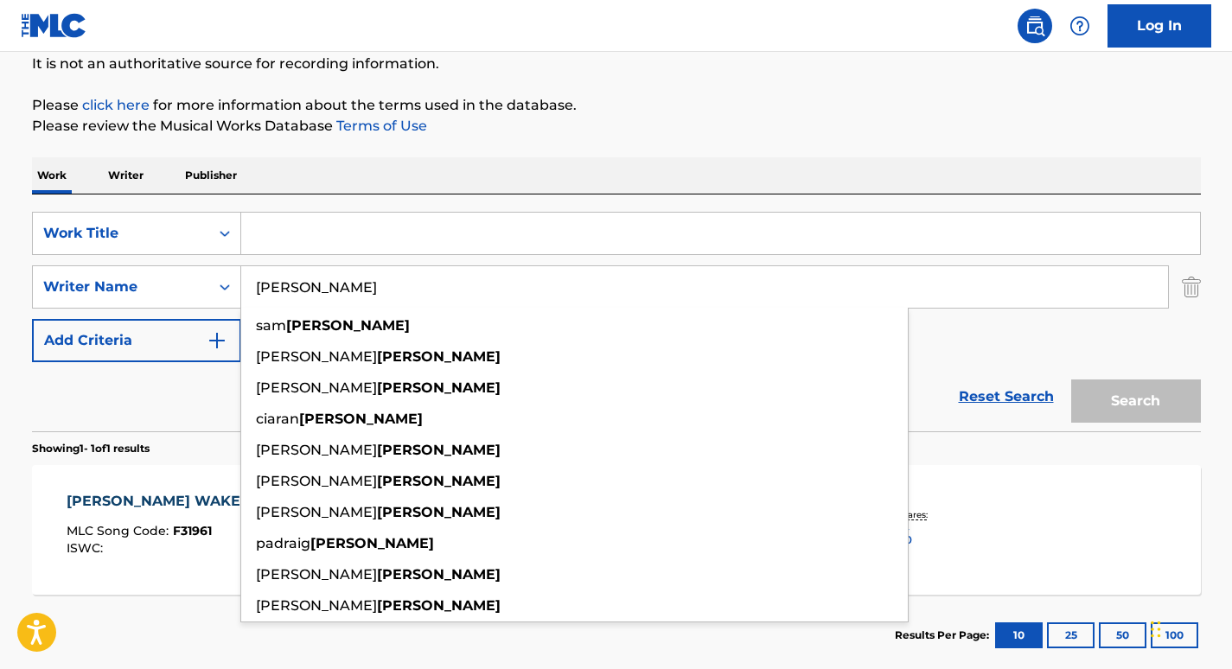
type input "[PERSON_NAME]"
click at [269, 228] on input "Search Form" at bounding box center [720, 233] width 959 height 41
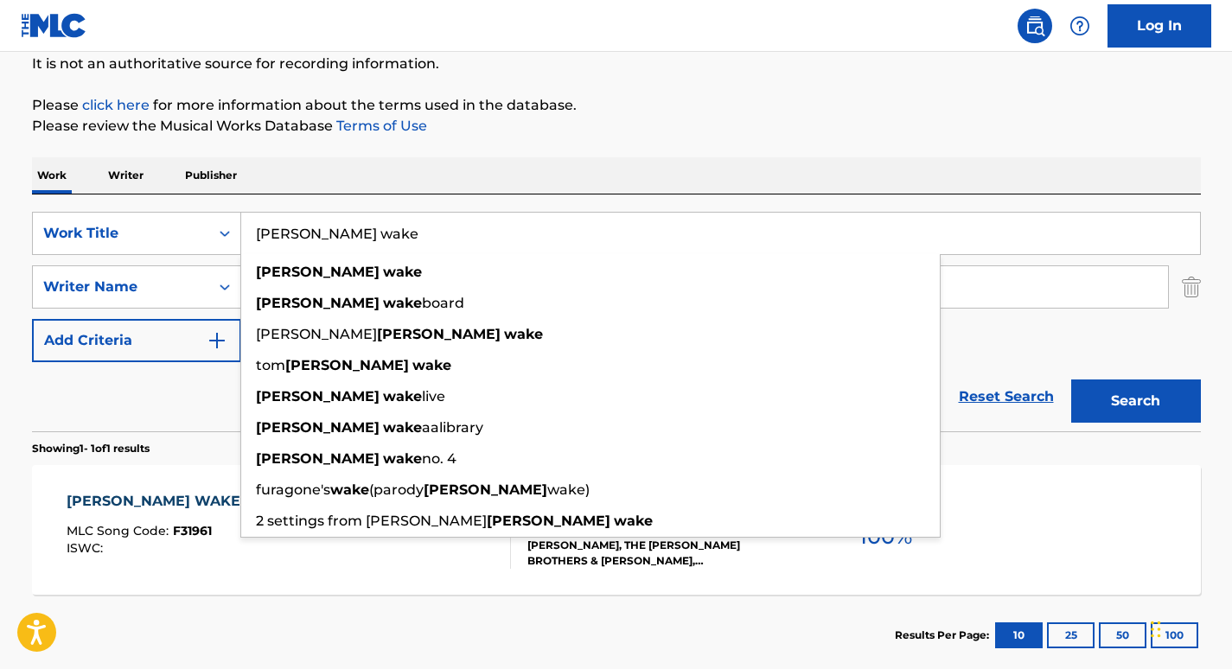
click at [1071, 379] on button "Search" at bounding box center [1136, 400] width 130 height 43
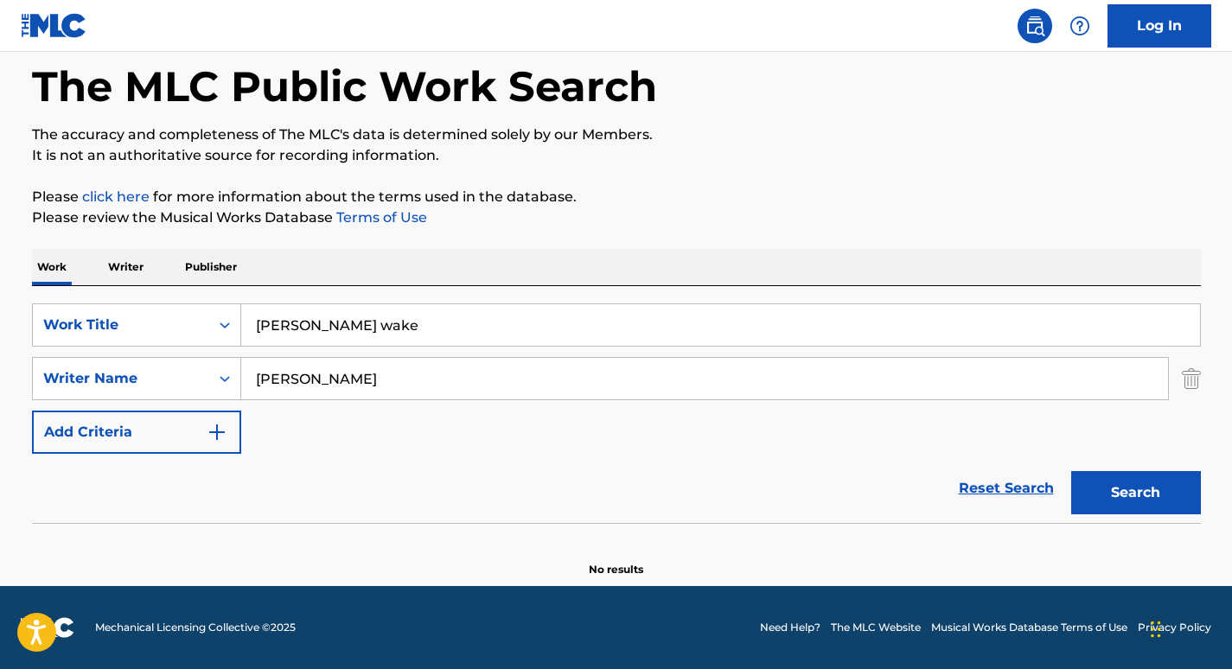
click at [1112, 502] on button "Search" at bounding box center [1136, 492] width 130 height 43
click at [380, 317] on input "[PERSON_NAME] wake" at bounding box center [720, 324] width 959 height 41
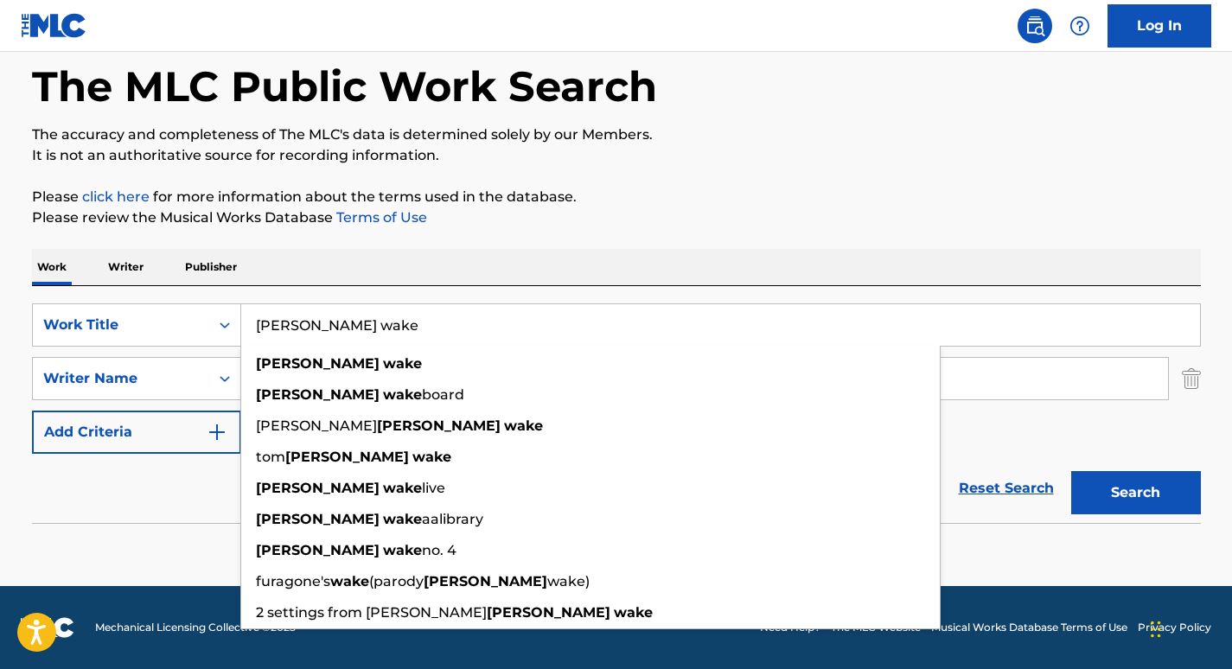
click at [380, 317] on input "[PERSON_NAME] wake" at bounding box center [720, 324] width 959 height 41
paste input "Concerto for Oboe and Small Orchestra in D Major, AV. 144, TrV. 292: Andant"
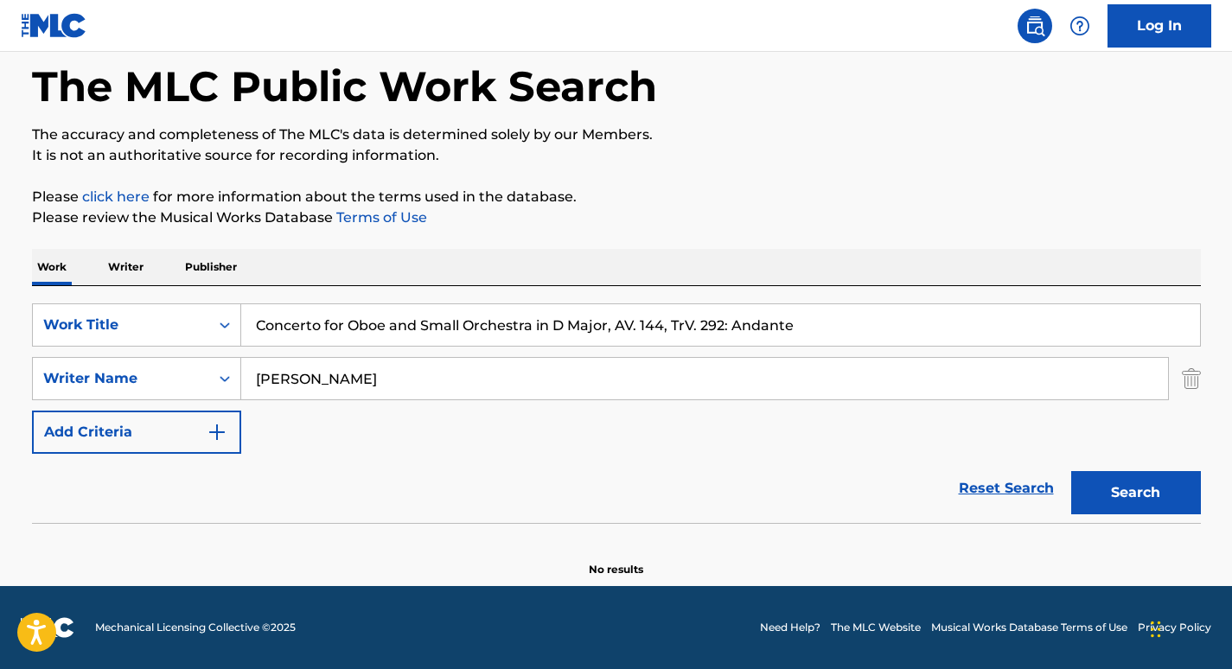
type input "Concerto for Oboe and Small Orchestra in D Major, AV. 144, TrV. 292: Andante"
click at [197, 501] on div "Reset Search Search" at bounding box center [616, 488] width 1169 height 69
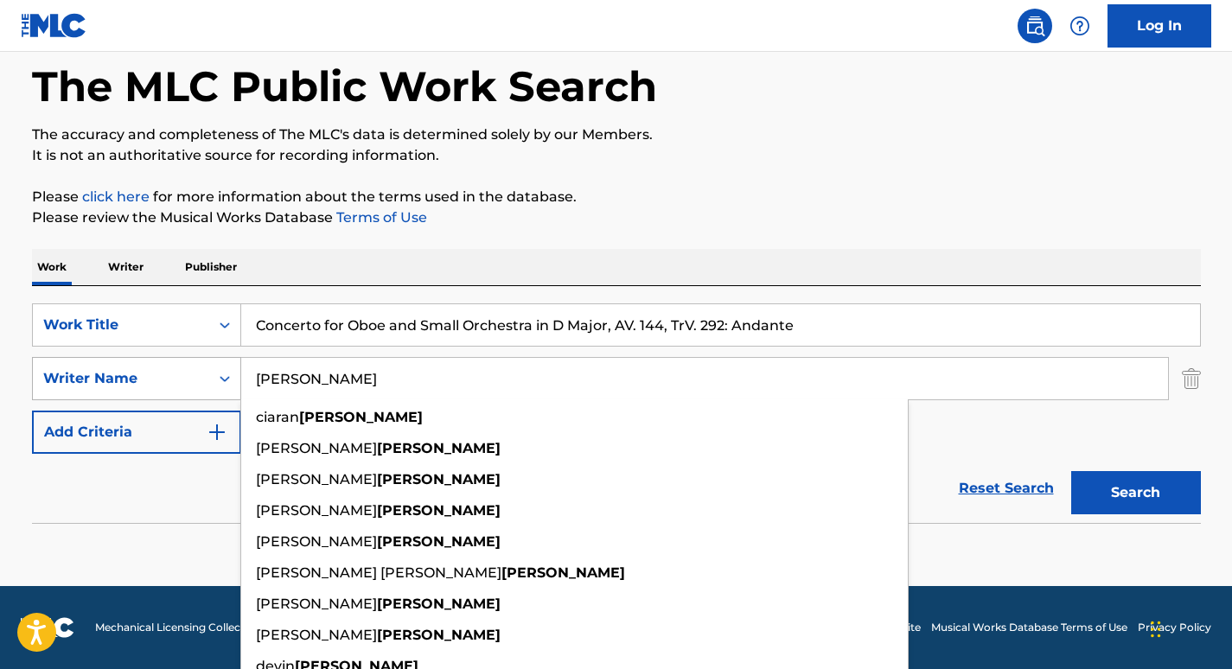
drag, startPoint x: 310, startPoint y: 384, endPoint x: 177, endPoint y: 380, distance: 133.2
click at [177, 380] on div "SearchWithCriteriaf1adc70b-f58d-4edb-992a-9a6c675f11c6 Writer Name [PERSON_NAME…" at bounding box center [616, 378] width 1169 height 43
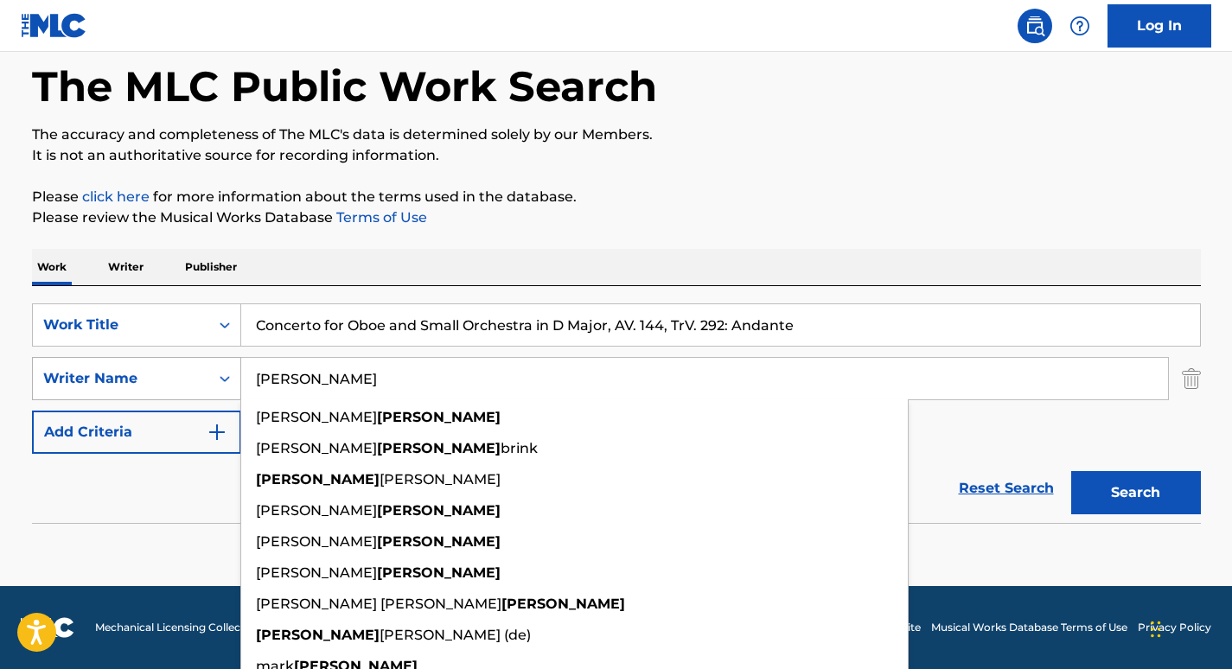
type input "[PERSON_NAME]"
click at [1071, 471] on button "Search" at bounding box center [1136, 492] width 130 height 43
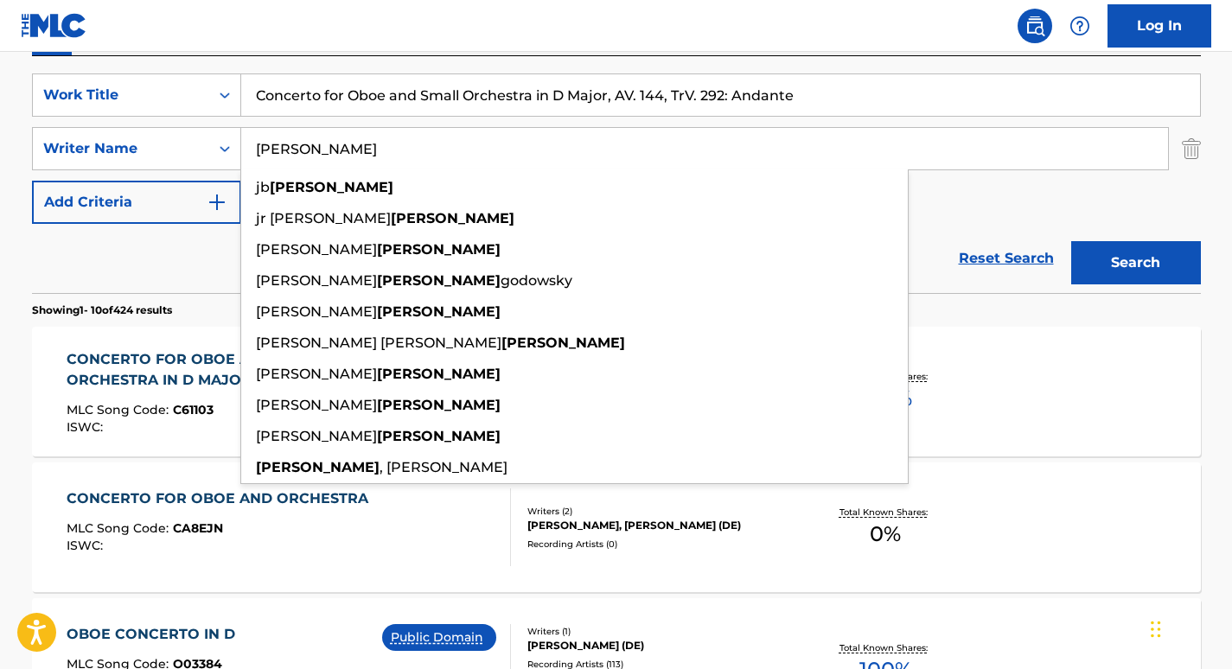
scroll to position [298, 0]
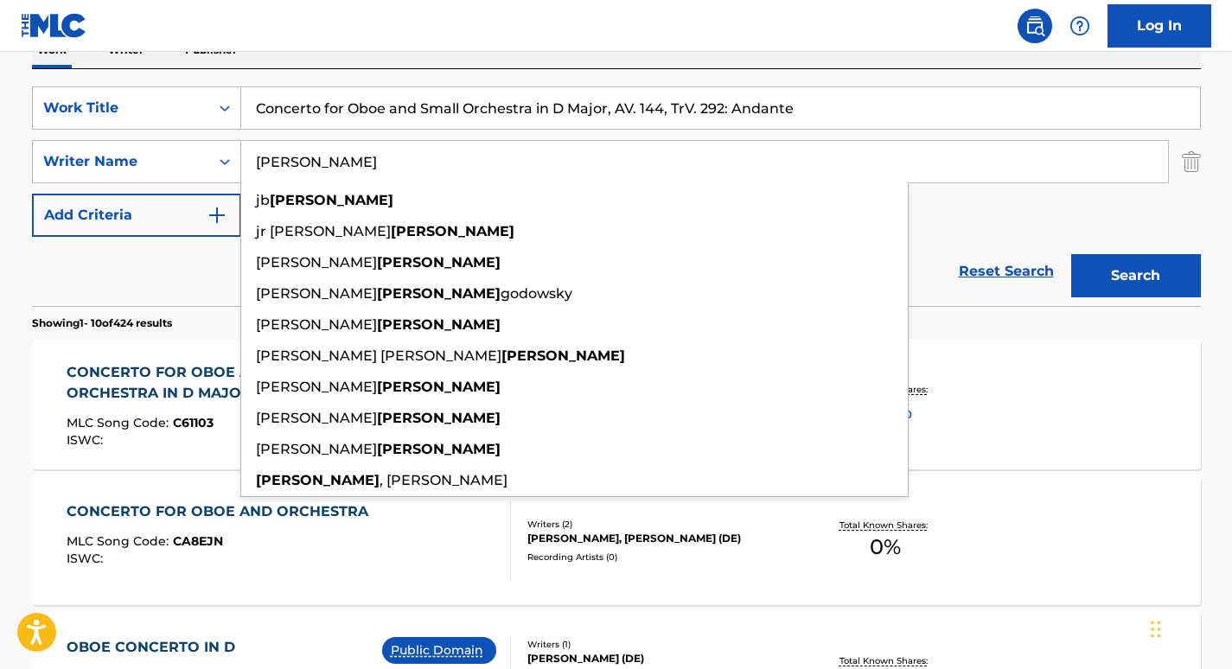
click at [335, 109] on input "Concerto for Oboe and Small Orchestra in D Major, AV. 144, TrV. 292: Andante" at bounding box center [720, 107] width 959 height 41
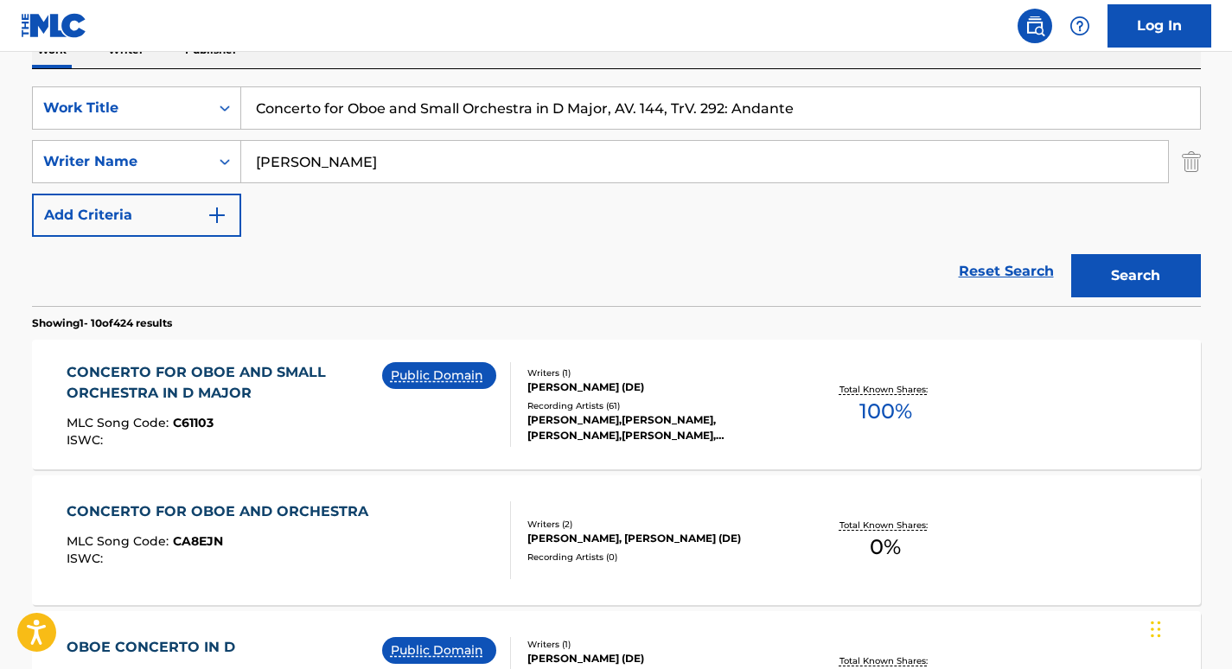
click at [335, 109] on input "Concerto for Oboe and Small Orchestra in D Major, AV. 144, TrV. 292: Andante" at bounding box center [720, 107] width 959 height 41
paste input "ello [MEDICAL_DATA] in F Major, Op. 6: II."
click at [1071, 254] on button "Search" at bounding box center [1136, 275] width 130 height 43
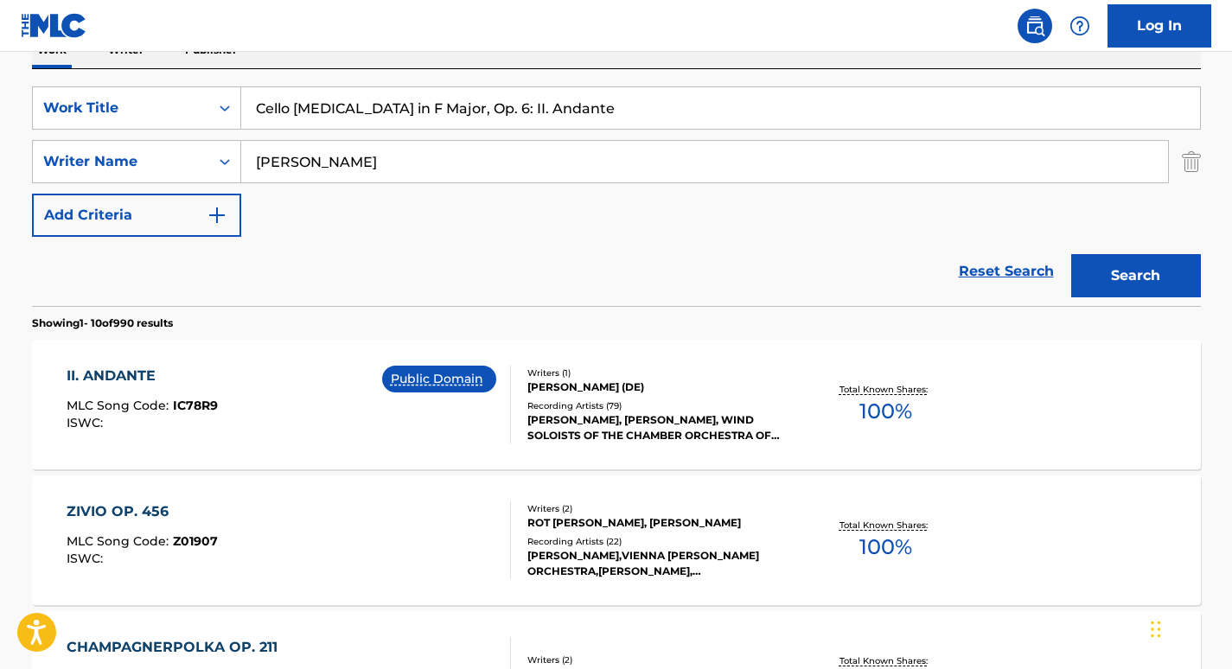
scroll to position [332, 0]
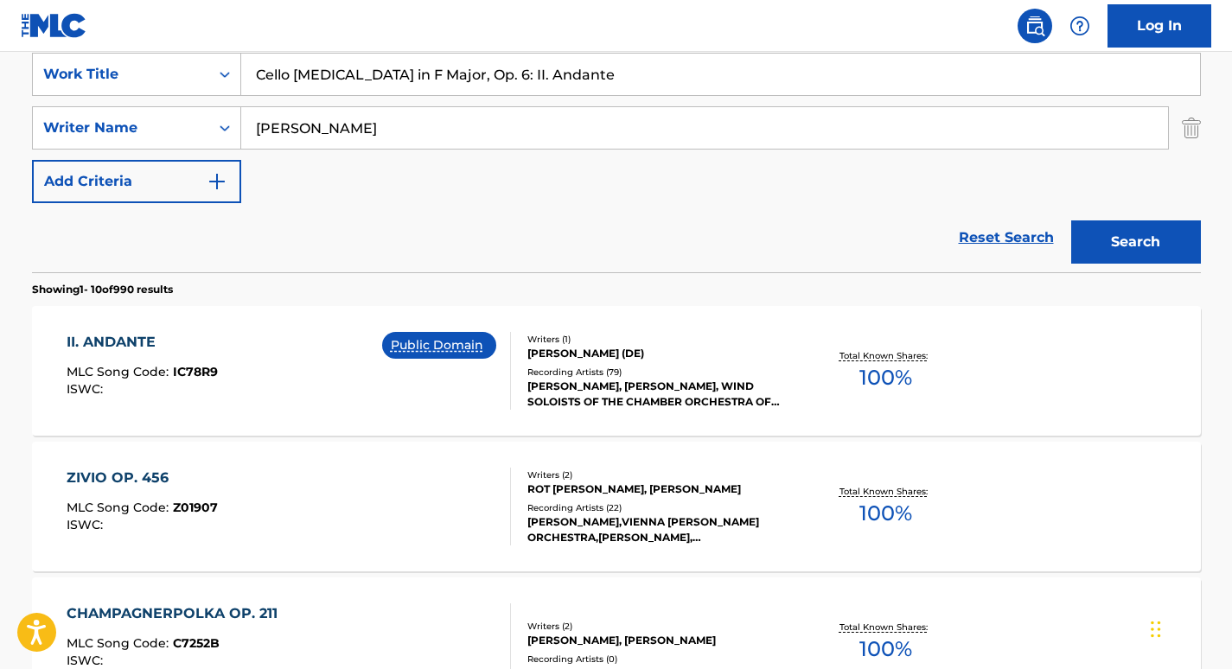
click at [353, 78] on input "Cello [MEDICAL_DATA] in F Major, Op. 6: II. Andante" at bounding box center [720, 74] width 959 height 41
paste input "Piano Concerto No. 21 in C Major, K.467"
type input "Piano Concerto No. 21 in C Major, K.467: II. Andante"
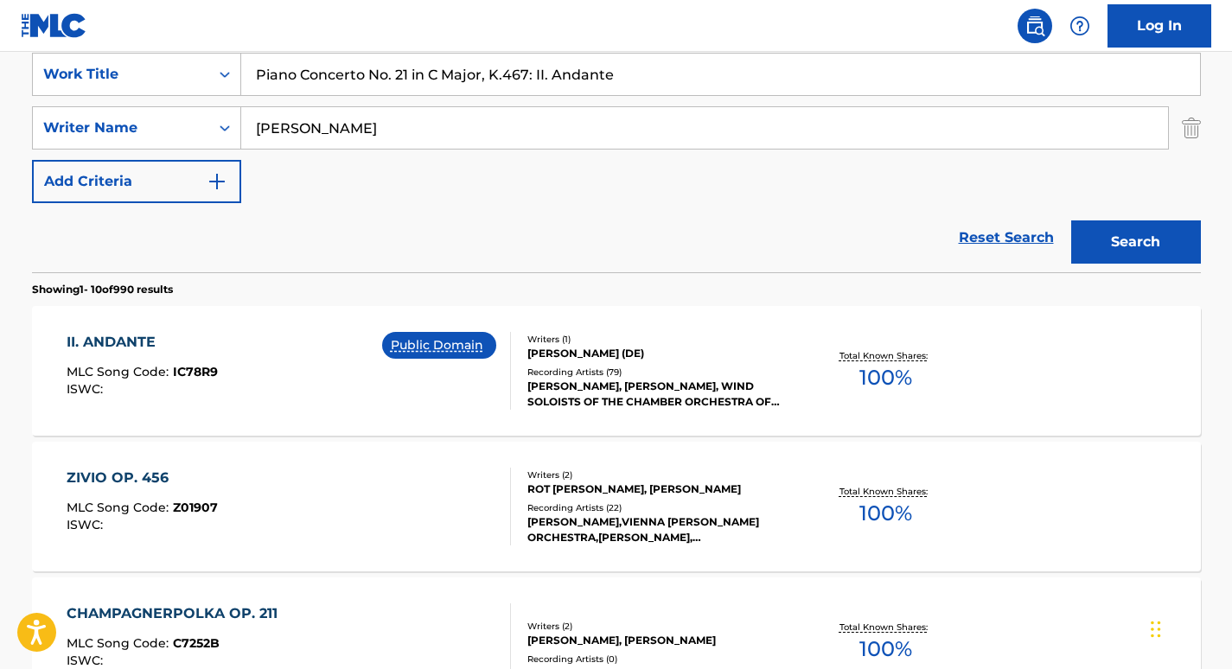
click at [303, 113] on input "[PERSON_NAME]" at bounding box center [704, 127] width 927 height 41
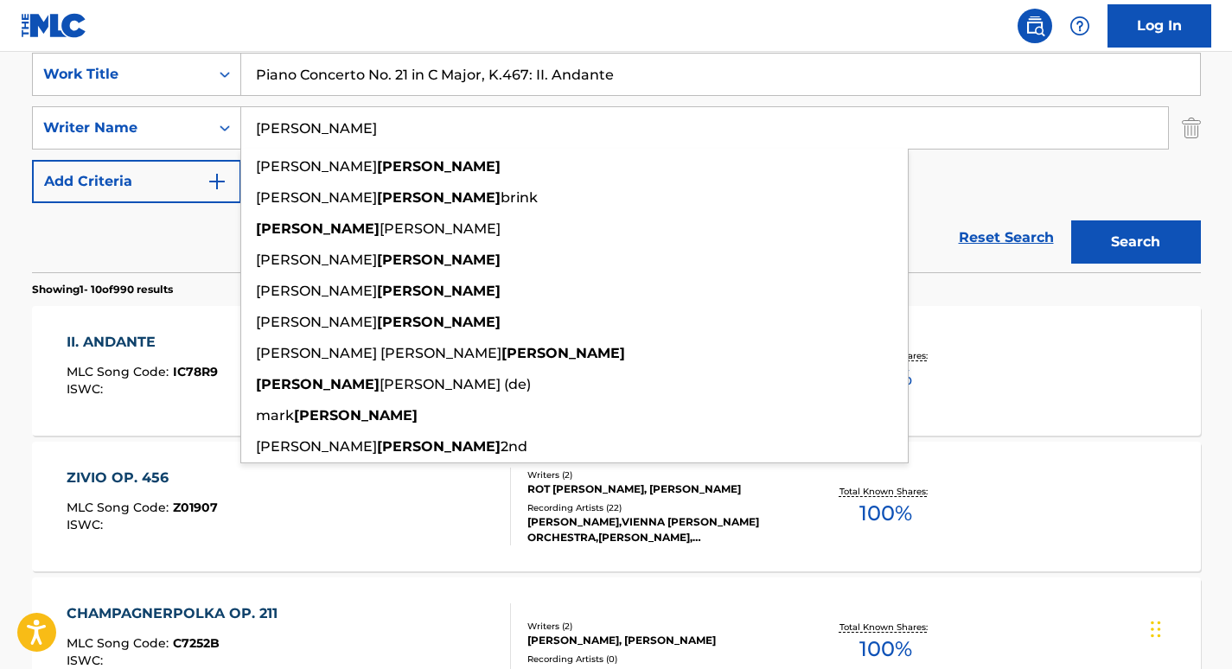
click at [303, 113] on input "[PERSON_NAME]" at bounding box center [704, 127] width 927 height 41
paste input "Rotunda"
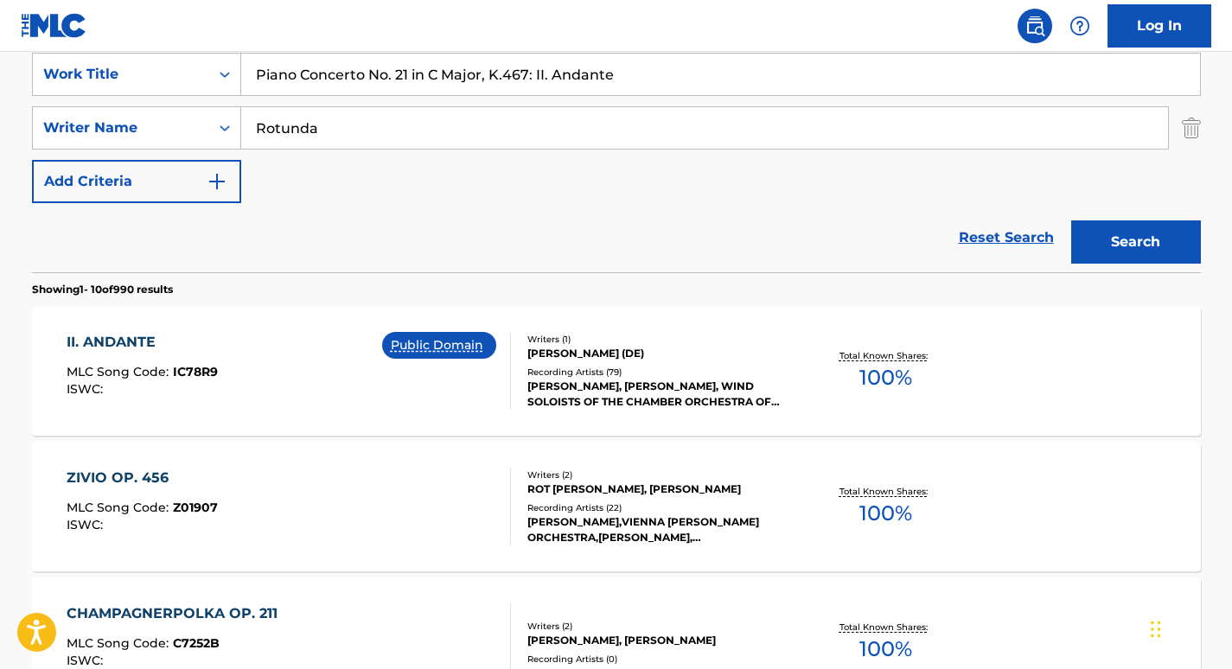
type input "Rotunda"
click at [1071, 220] on button "Search" at bounding box center [1136, 241] width 130 height 43
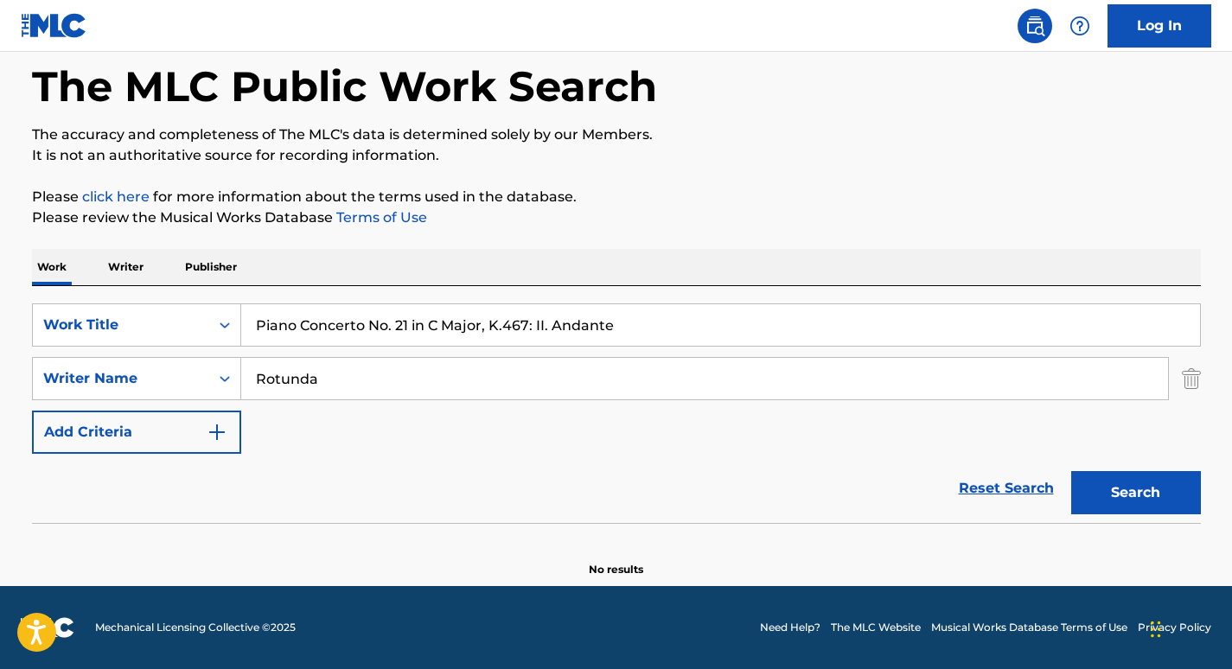
click at [367, 328] on input "Piano Concerto No. 21 in C Major, K.467: II. Andante" at bounding box center [720, 324] width 959 height 41
paste input "21 in C Major, K. 467 "[PERSON_NAME]""
type input "Piano Concerto No.21 in C Major, K. 467 "[PERSON_NAME]": II. Andante"
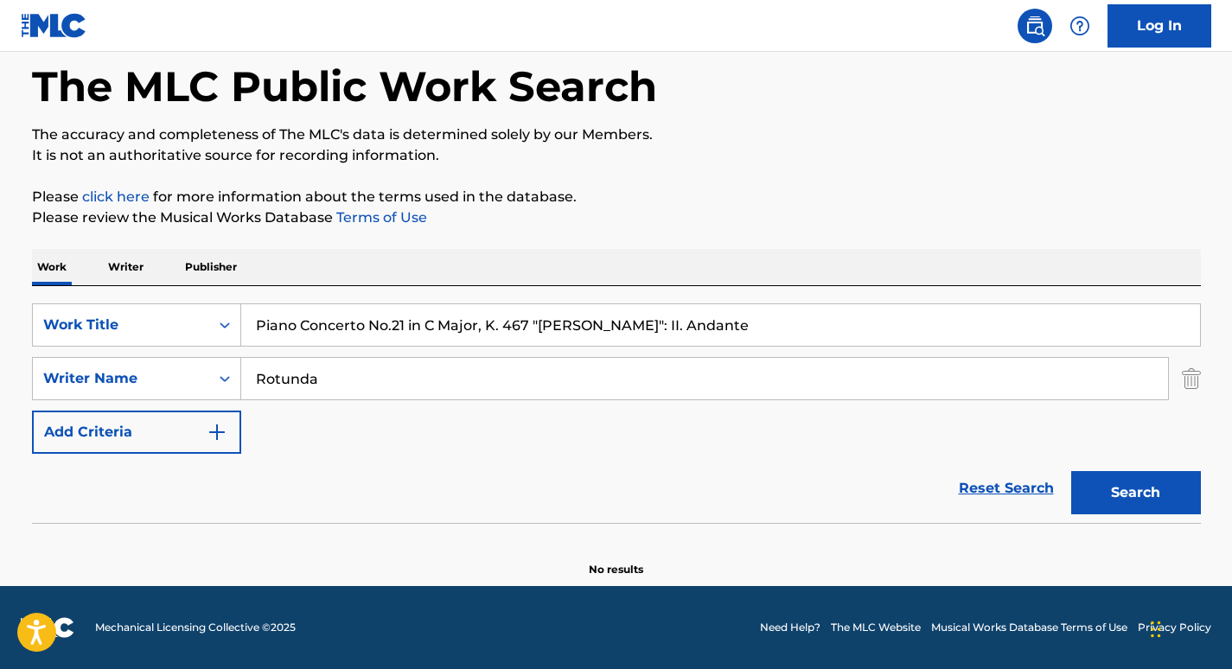
click at [333, 373] on input "Rotunda" at bounding box center [704, 378] width 927 height 41
paste input "[PERSON_NAME]"
type input "[PERSON_NAME]"
click at [1071, 471] on button "Search" at bounding box center [1136, 492] width 130 height 43
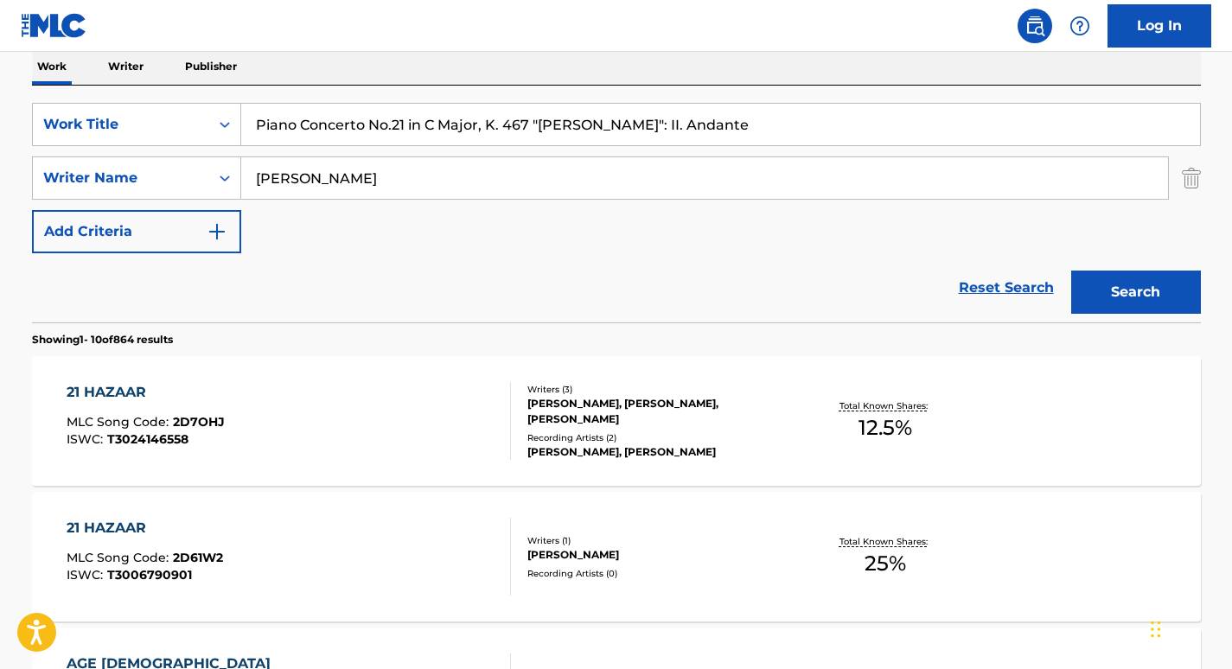
scroll to position [281, 0]
